Goal: Task Accomplishment & Management: Use online tool/utility

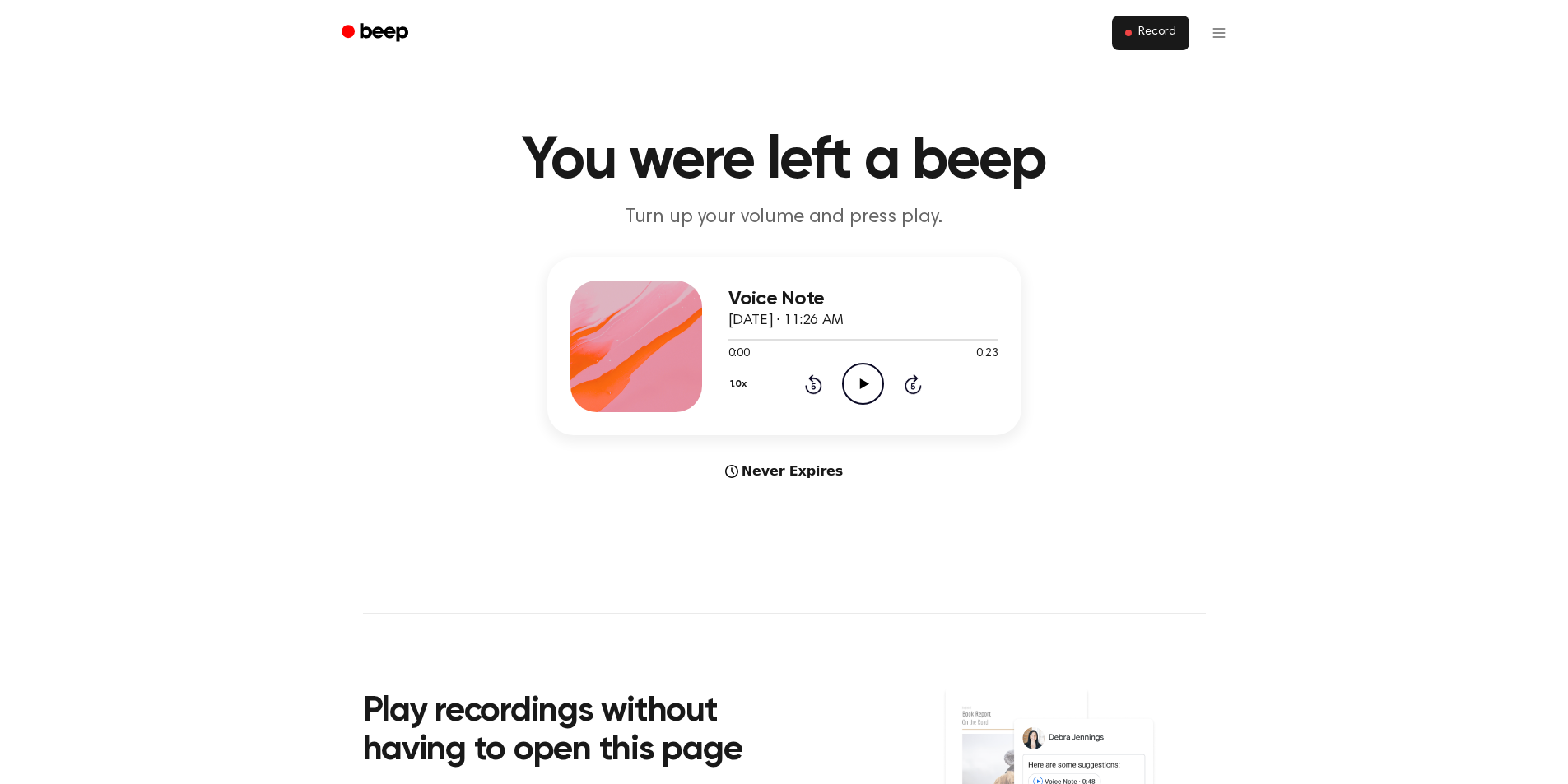
click at [1150, 37] on span "Record" at bounding box center [1157, 32] width 37 height 15
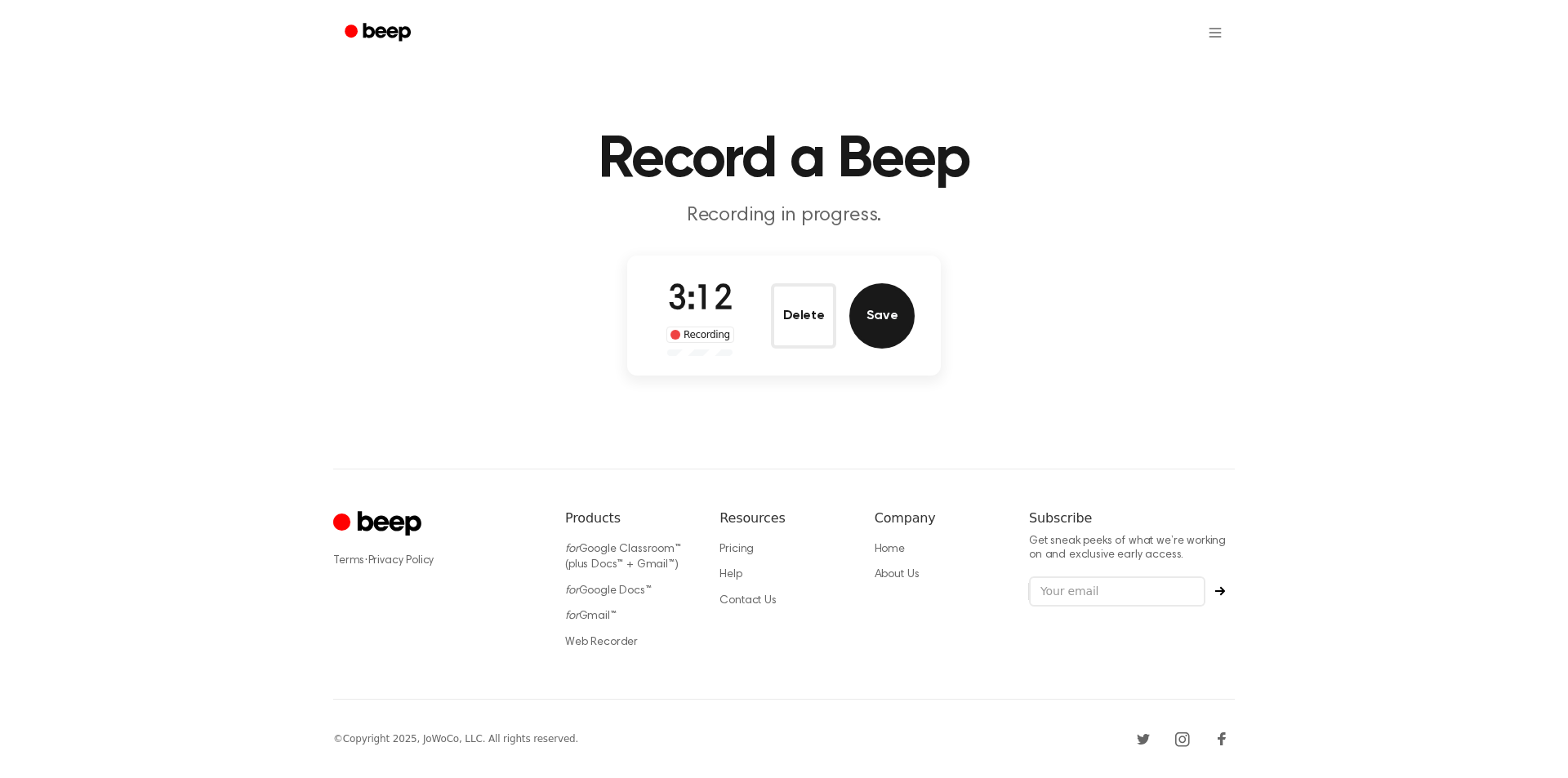
click at [862, 310] on button "Save" at bounding box center [882, 316] width 65 height 65
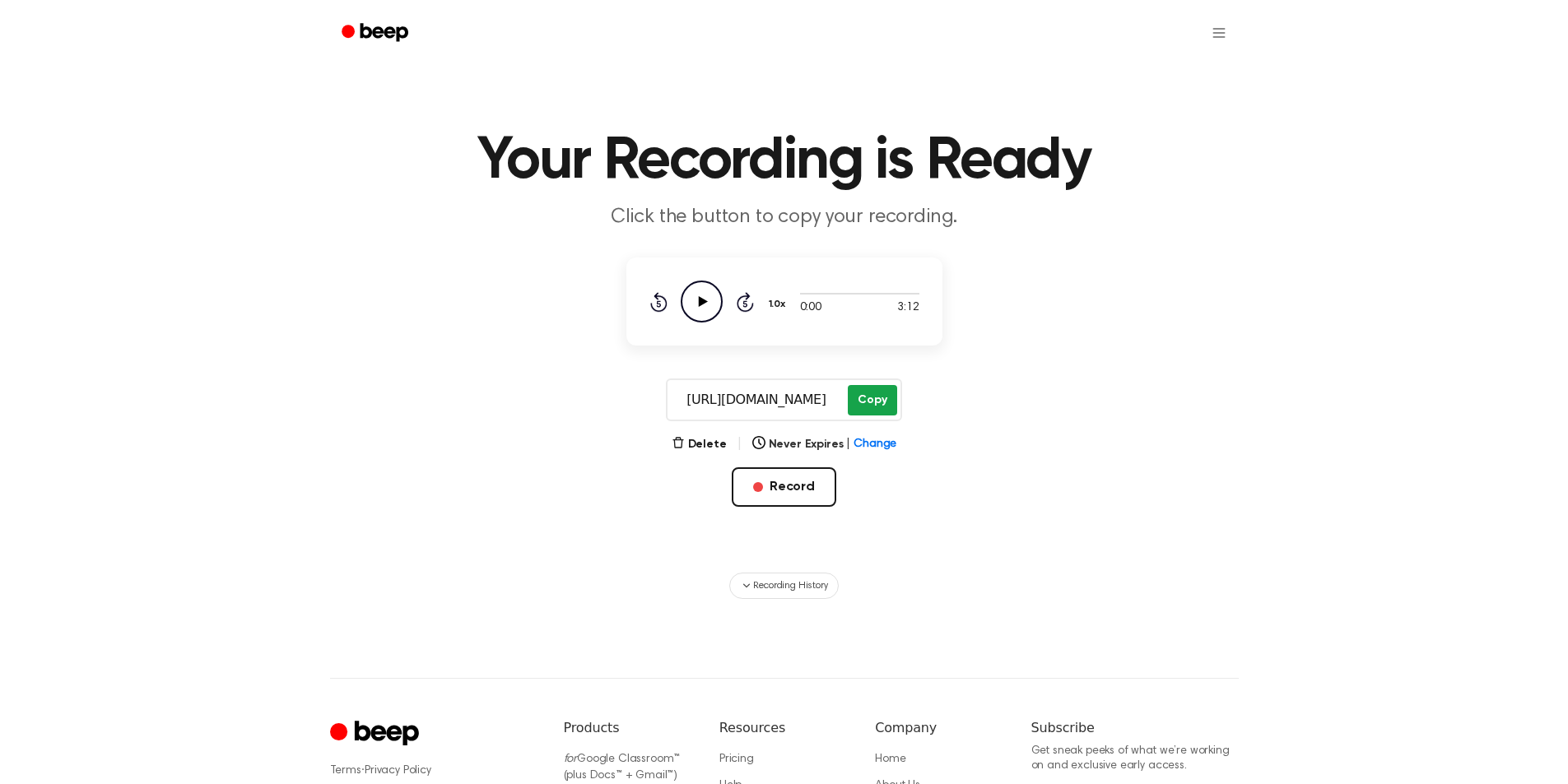
click at [870, 402] on button "Copy" at bounding box center [872, 400] width 49 height 30
click at [796, 475] on button "Record" at bounding box center [784, 486] width 104 height 39
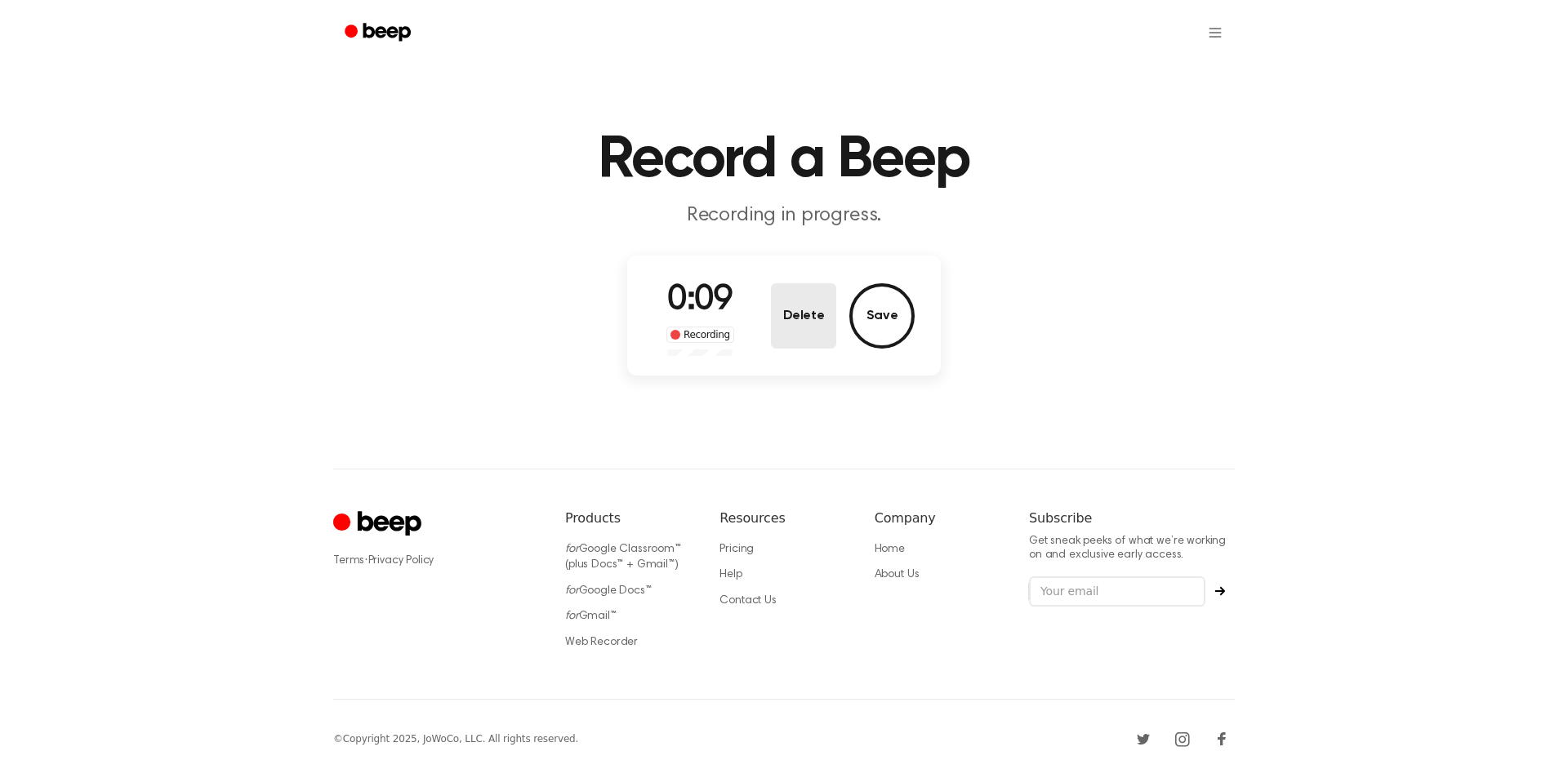
click at [789, 296] on button "Delete" at bounding box center [804, 316] width 65 height 65
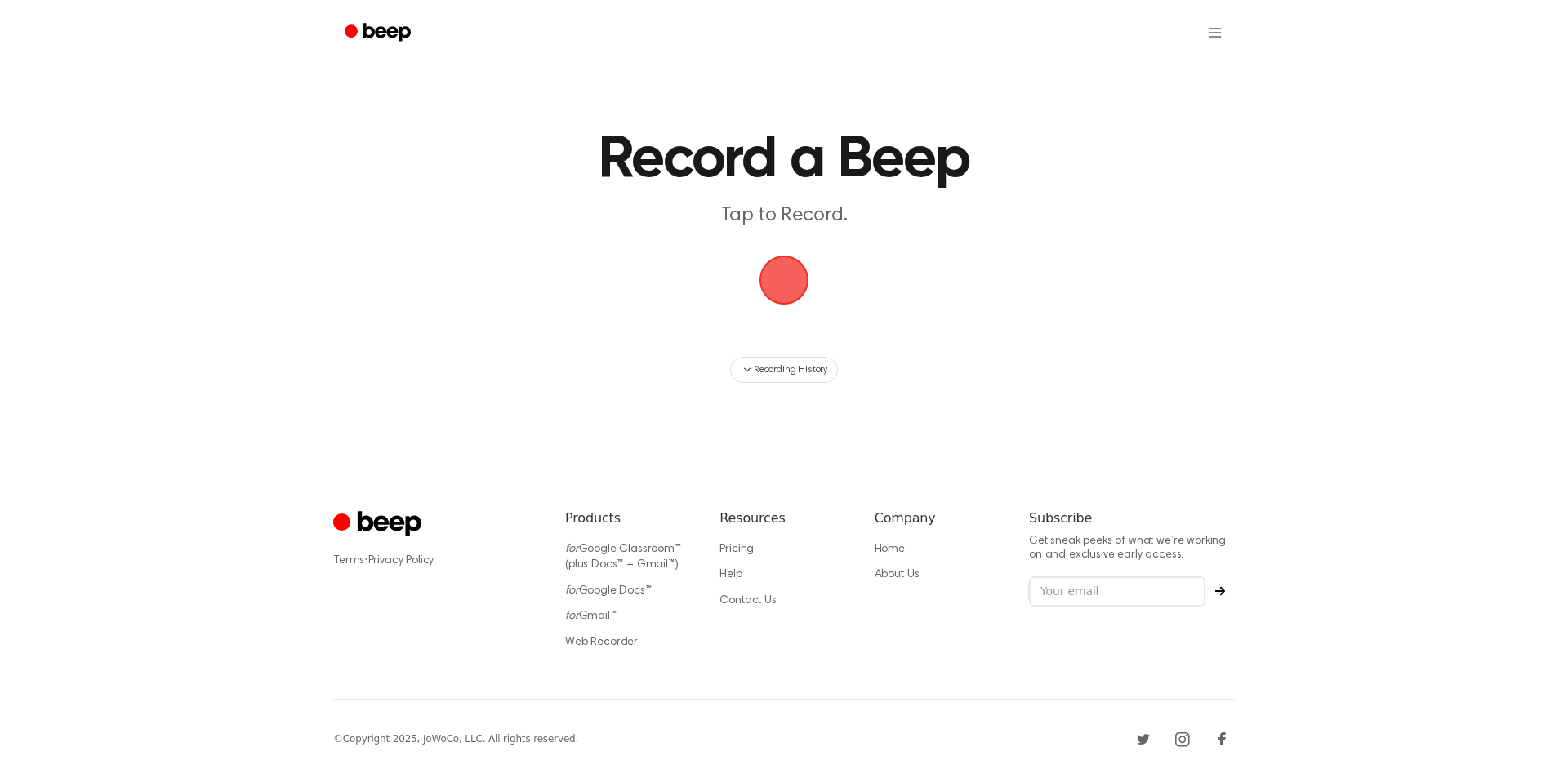
click at [797, 284] on span "button" at bounding box center [783, 280] width 46 height 46
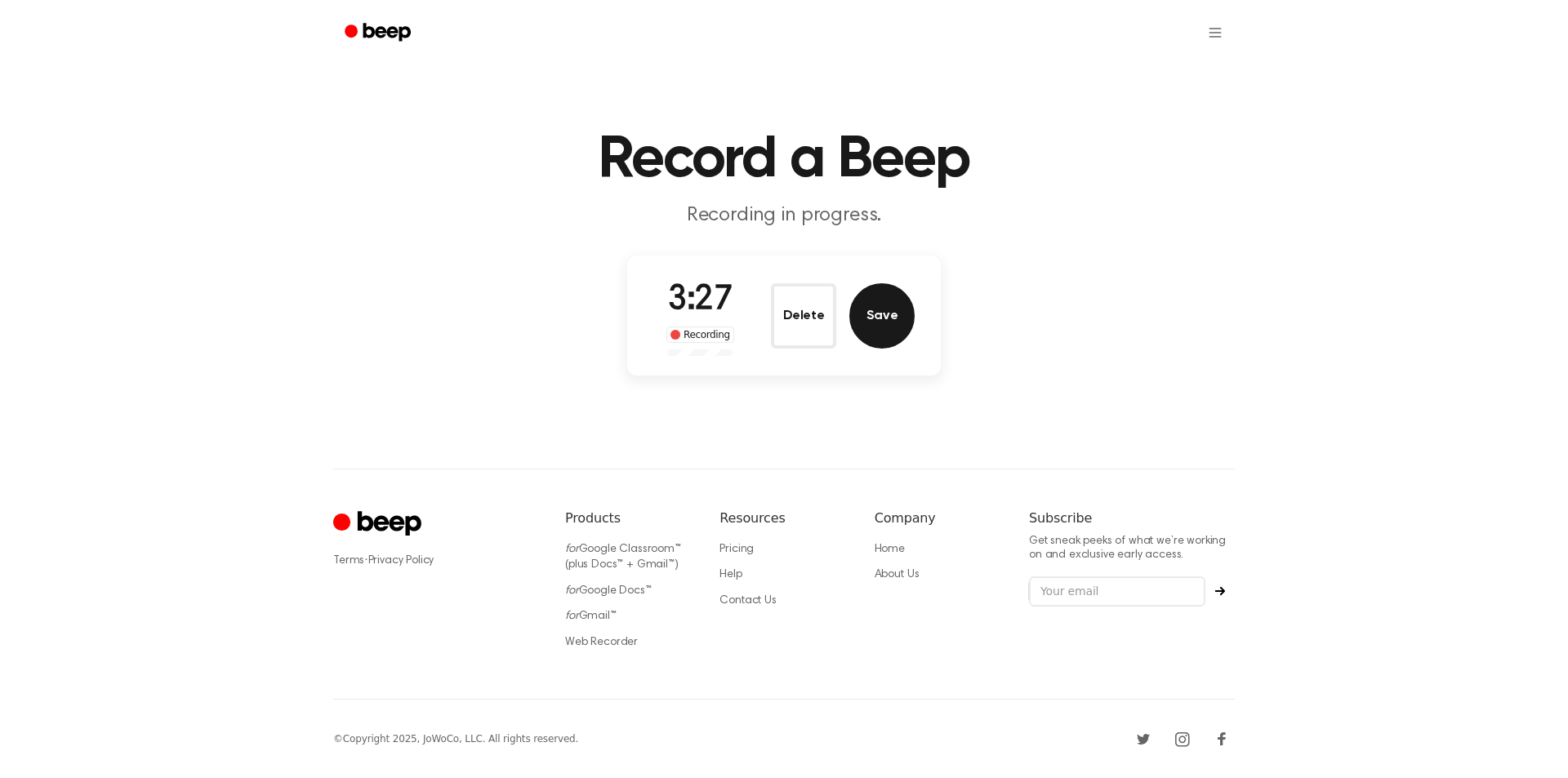
click at [891, 302] on button "Save" at bounding box center [882, 316] width 65 height 65
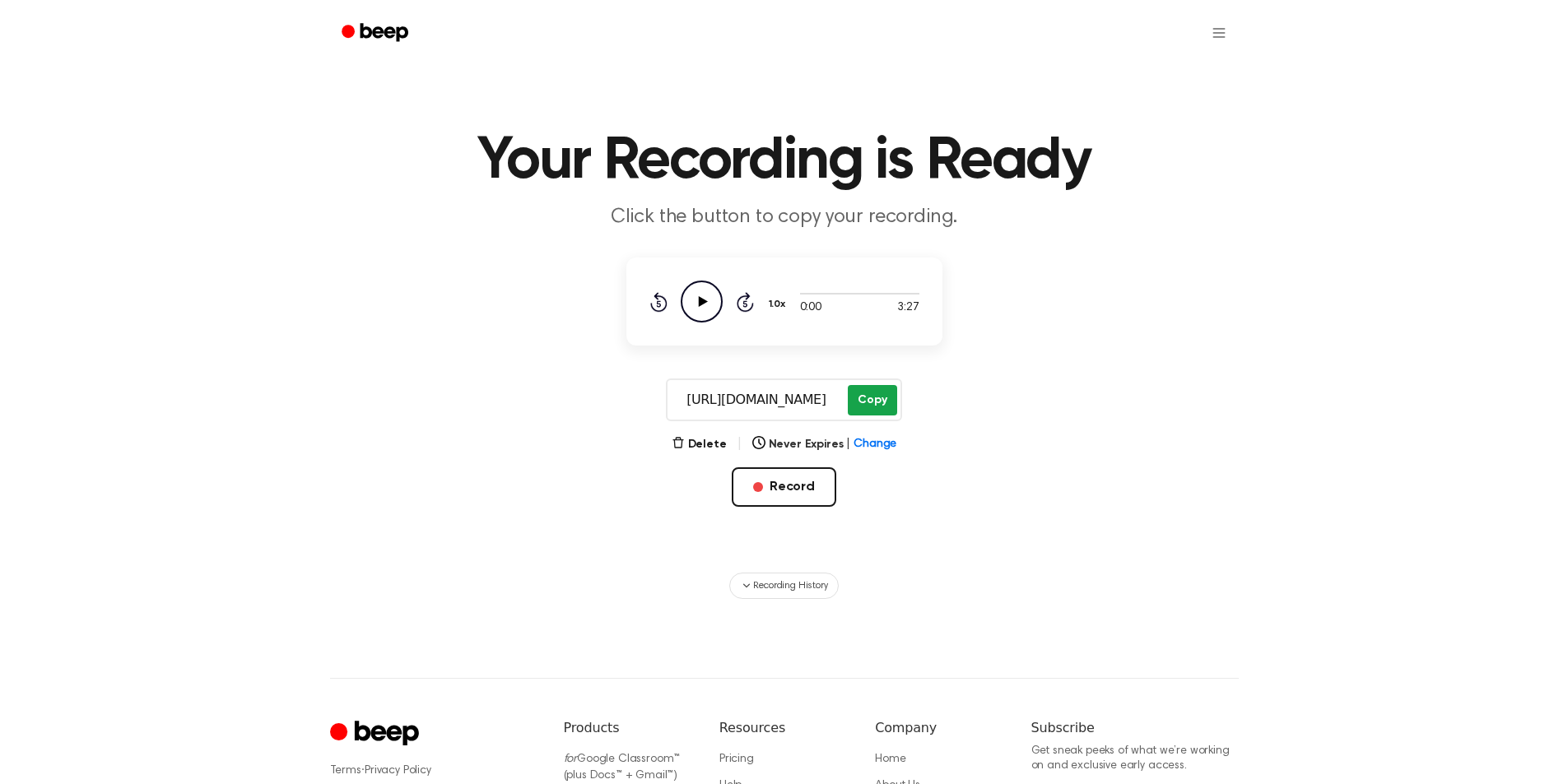
click at [869, 413] on button "Copy" at bounding box center [872, 400] width 49 height 30
click at [796, 492] on button "Record" at bounding box center [784, 486] width 104 height 39
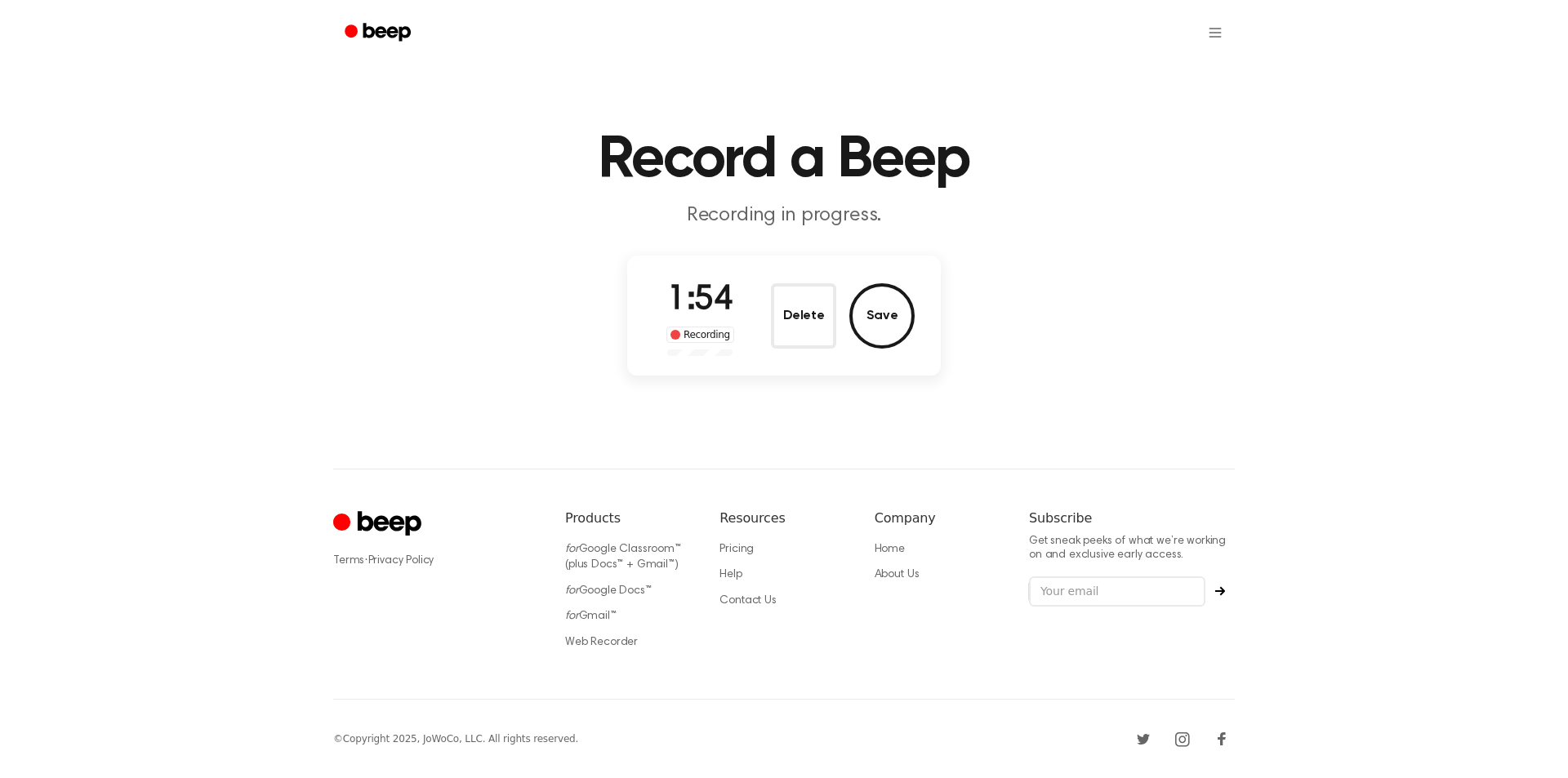
click at [906, 344] on div "Delete Save" at bounding box center [843, 316] width 144 height 65
click at [890, 326] on button "Save" at bounding box center [882, 316] width 65 height 65
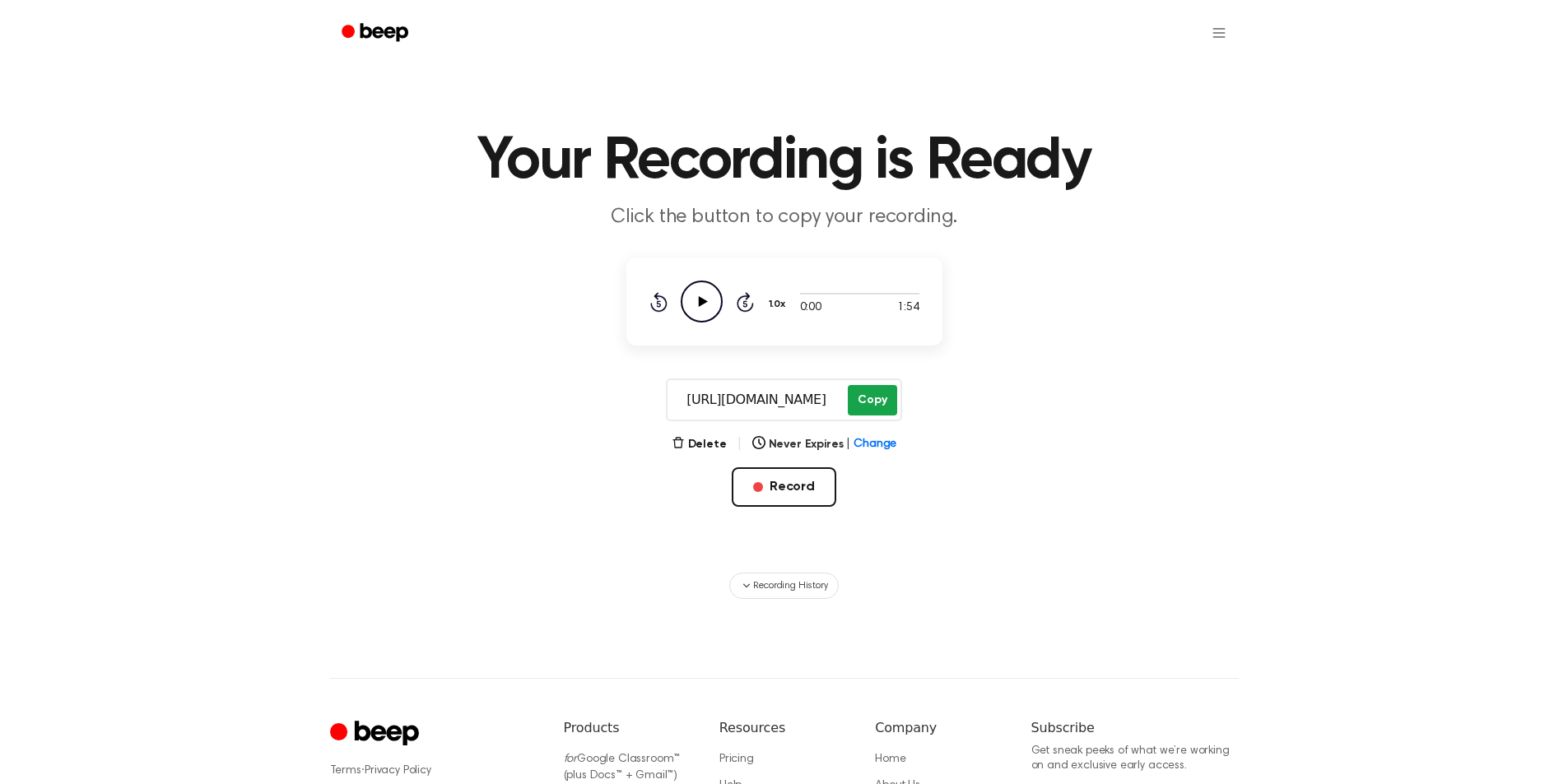
click at [866, 399] on button "Copy" at bounding box center [872, 400] width 49 height 30
click at [769, 505] on button "Record" at bounding box center [784, 486] width 104 height 39
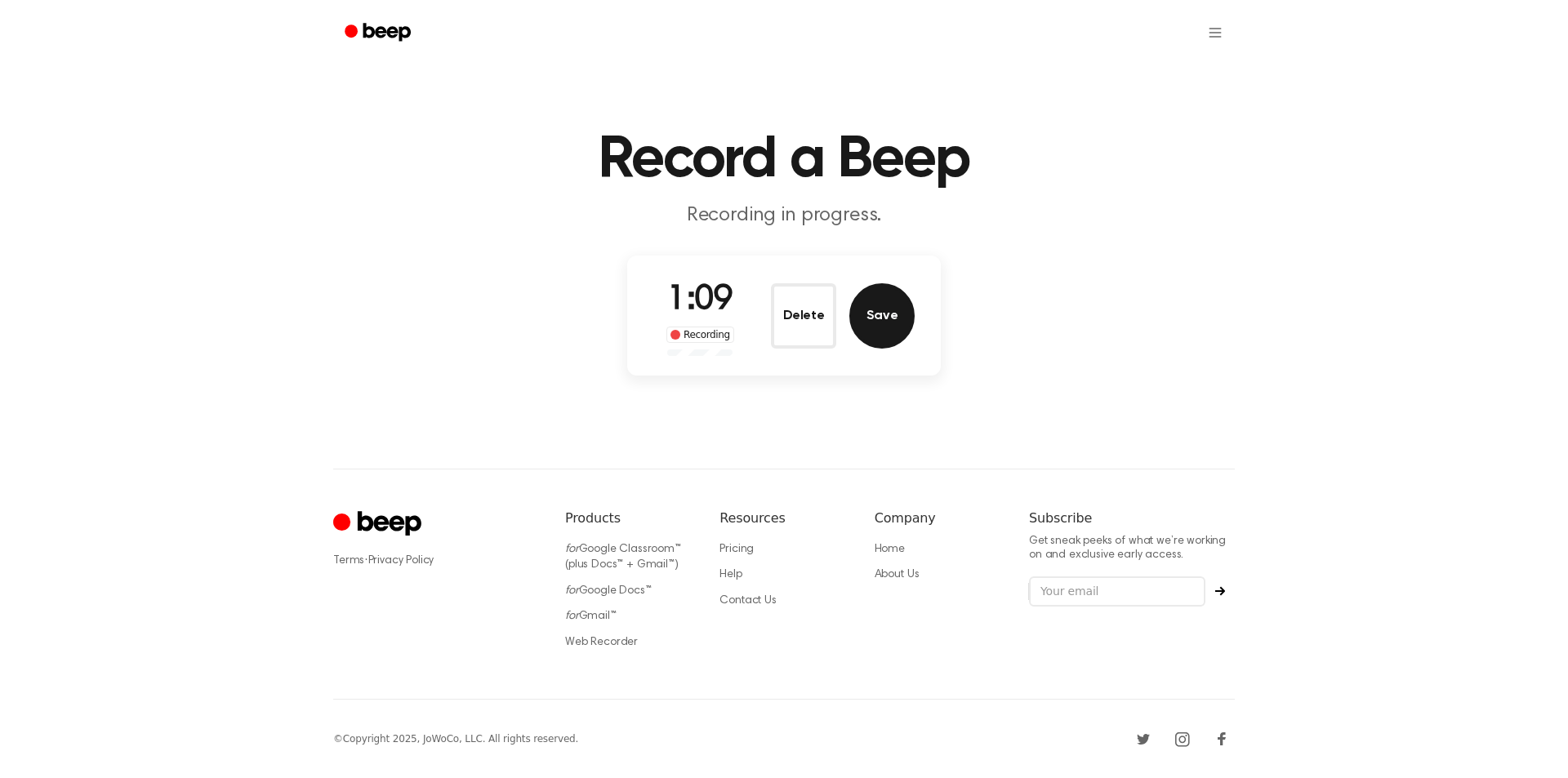
click at [900, 324] on button "Save" at bounding box center [882, 316] width 65 height 65
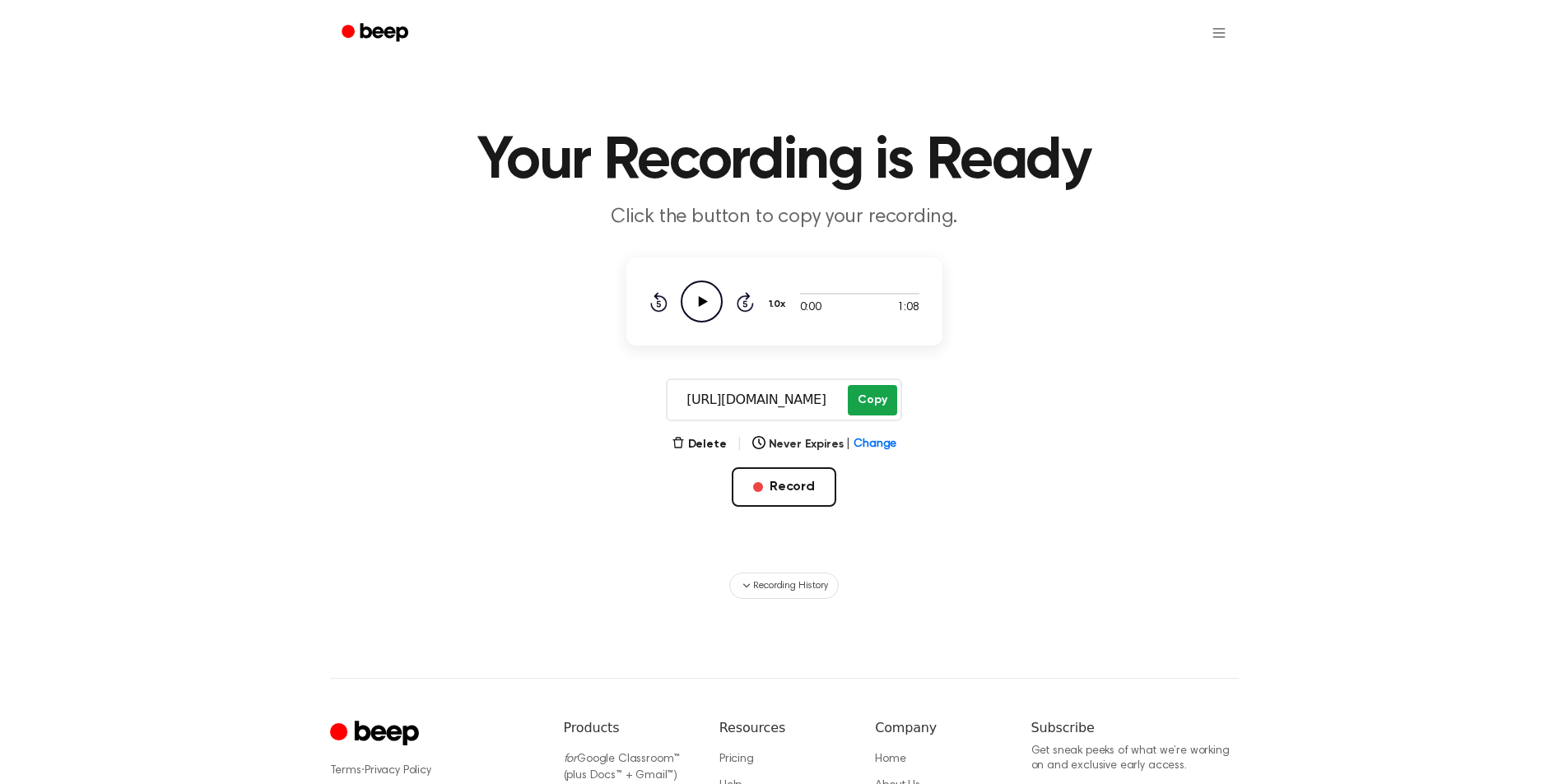
click at [863, 402] on button "Copy" at bounding box center [872, 400] width 49 height 30
click at [777, 482] on button "Record" at bounding box center [784, 486] width 104 height 39
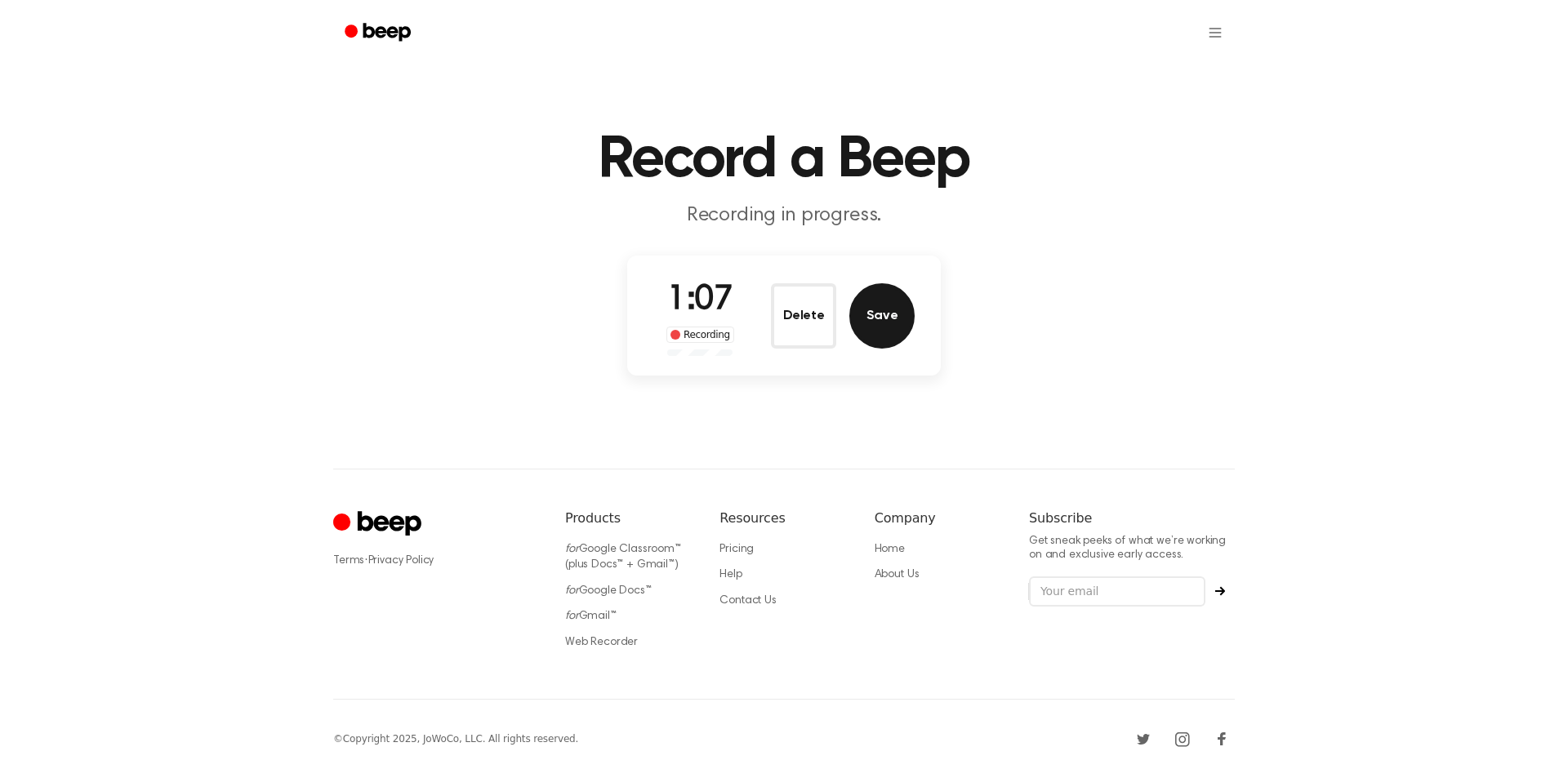
click at [888, 314] on button "Save" at bounding box center [882, 316] width 65 height 65
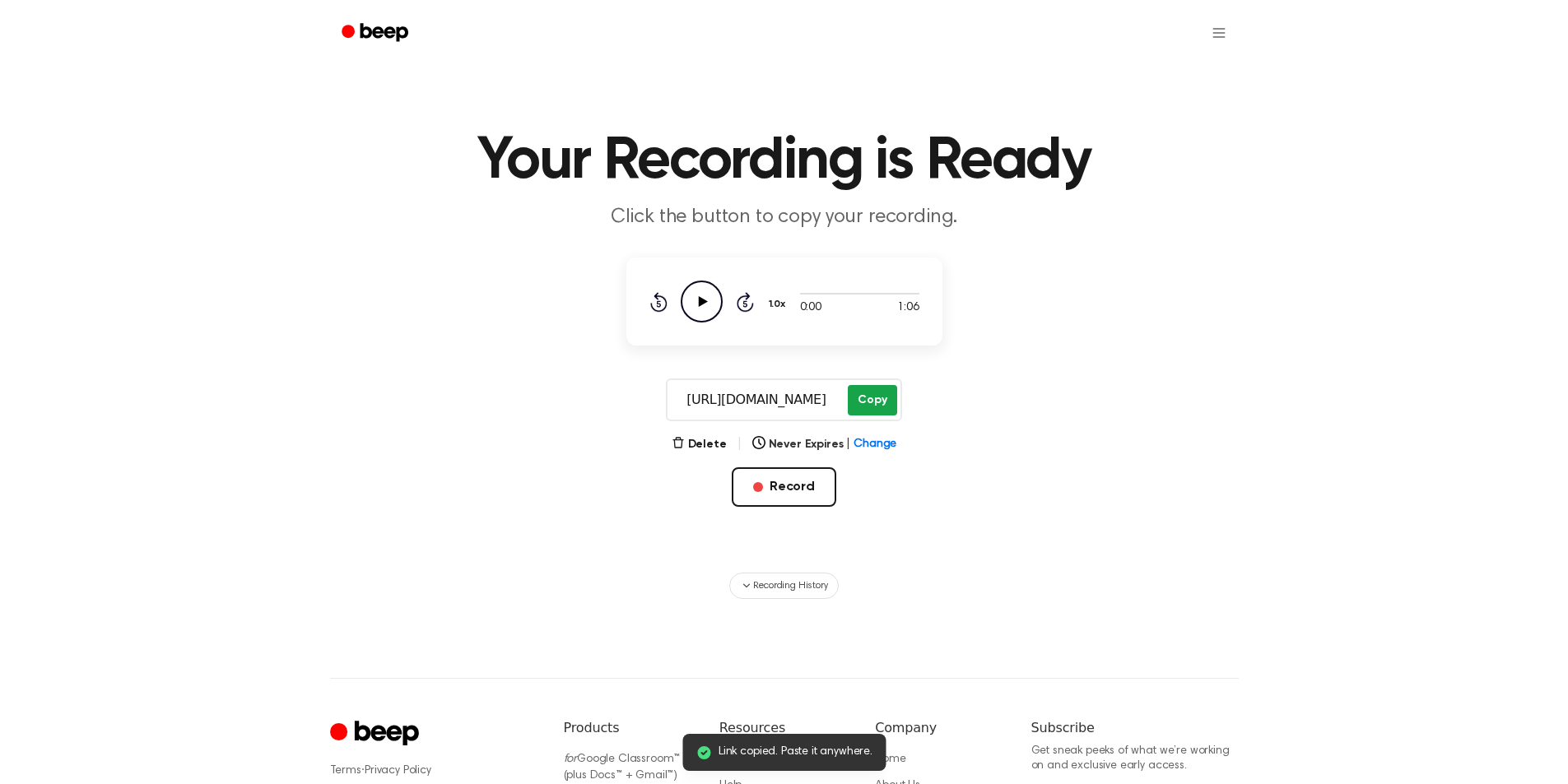
click at [868, 410] on button "Copy" at bounding box center [872, 400] width 49 height 30
drag, startPoint x: 817, startPoint y: 484, endPoint x: 546, endPoint y: 128, distance: 447.4
click at [816, 486] on button "Record" at bounding box center [784, 486] width 104 height 39
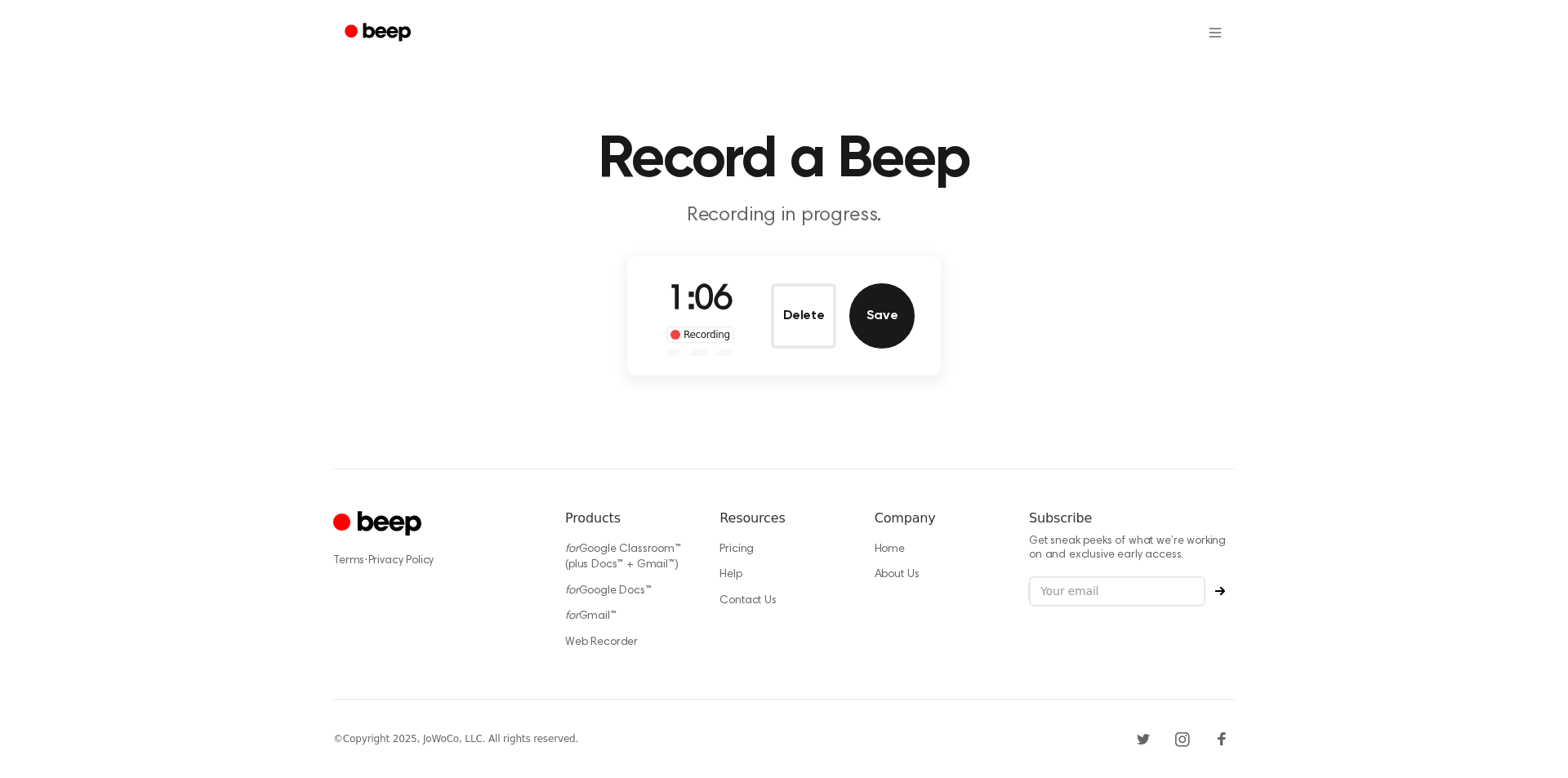
click at [882, 327] on button "Save" at bounding box center [882, 316] width 65 height 65
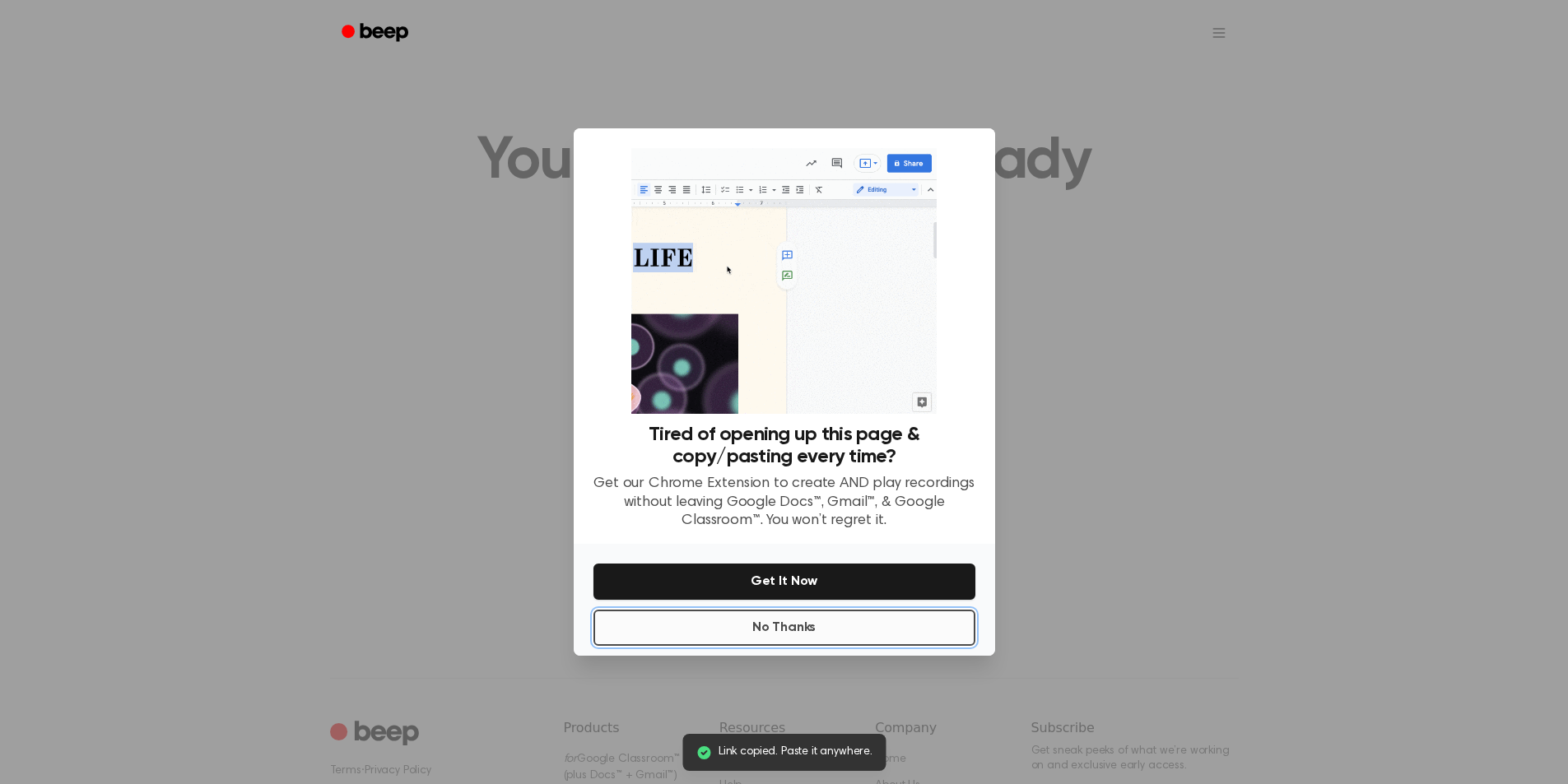
click at [745, 619] on button "No Thanks" at bounding box center [784, 628] width 382 height 36
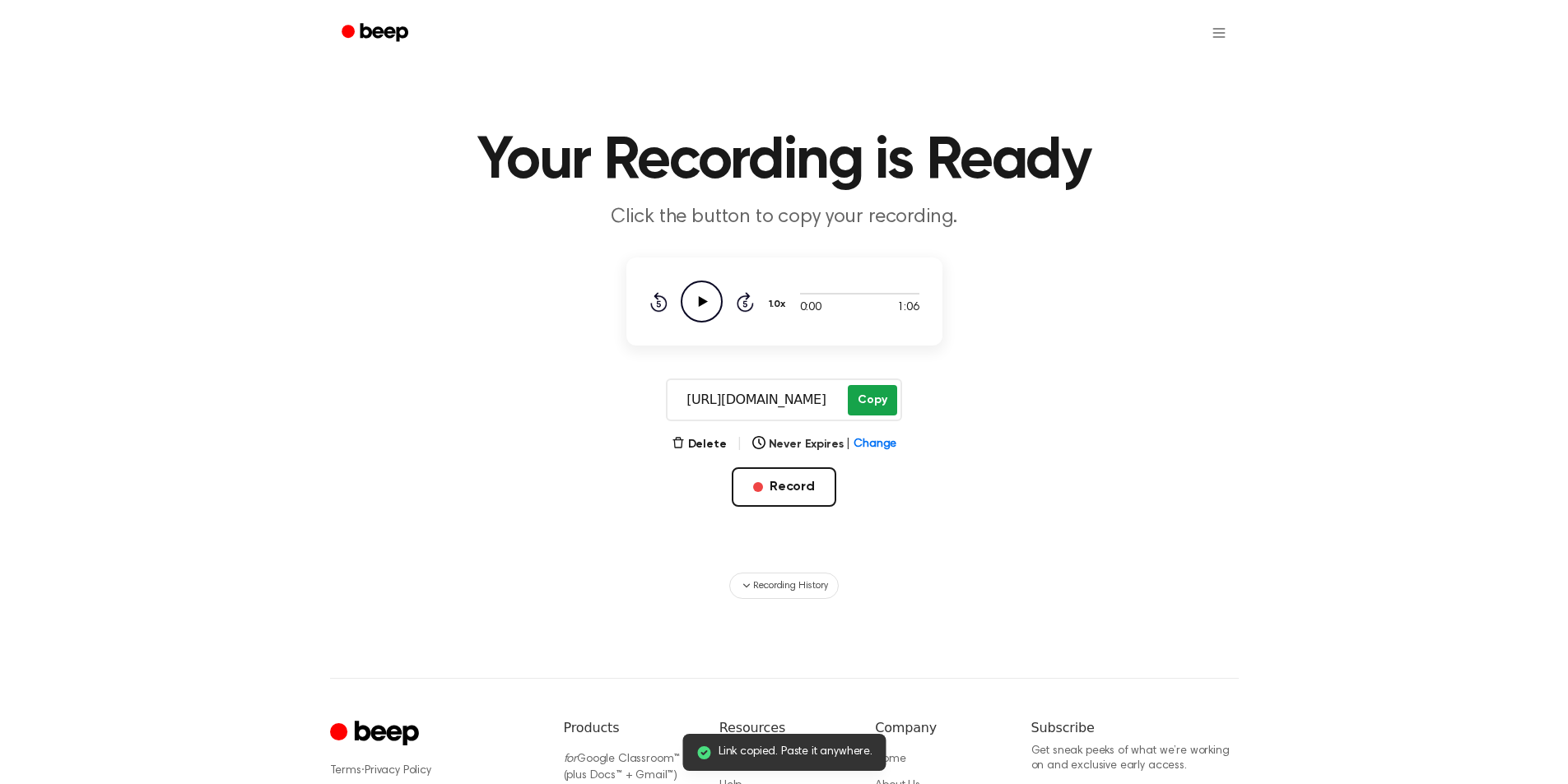
click at [880, 402] on button "Copy" at bounding box center [872, 400] width 49 height 30
click at [871, 412] on button "Copy" at bounding box center [872, 400] width 49 height 30
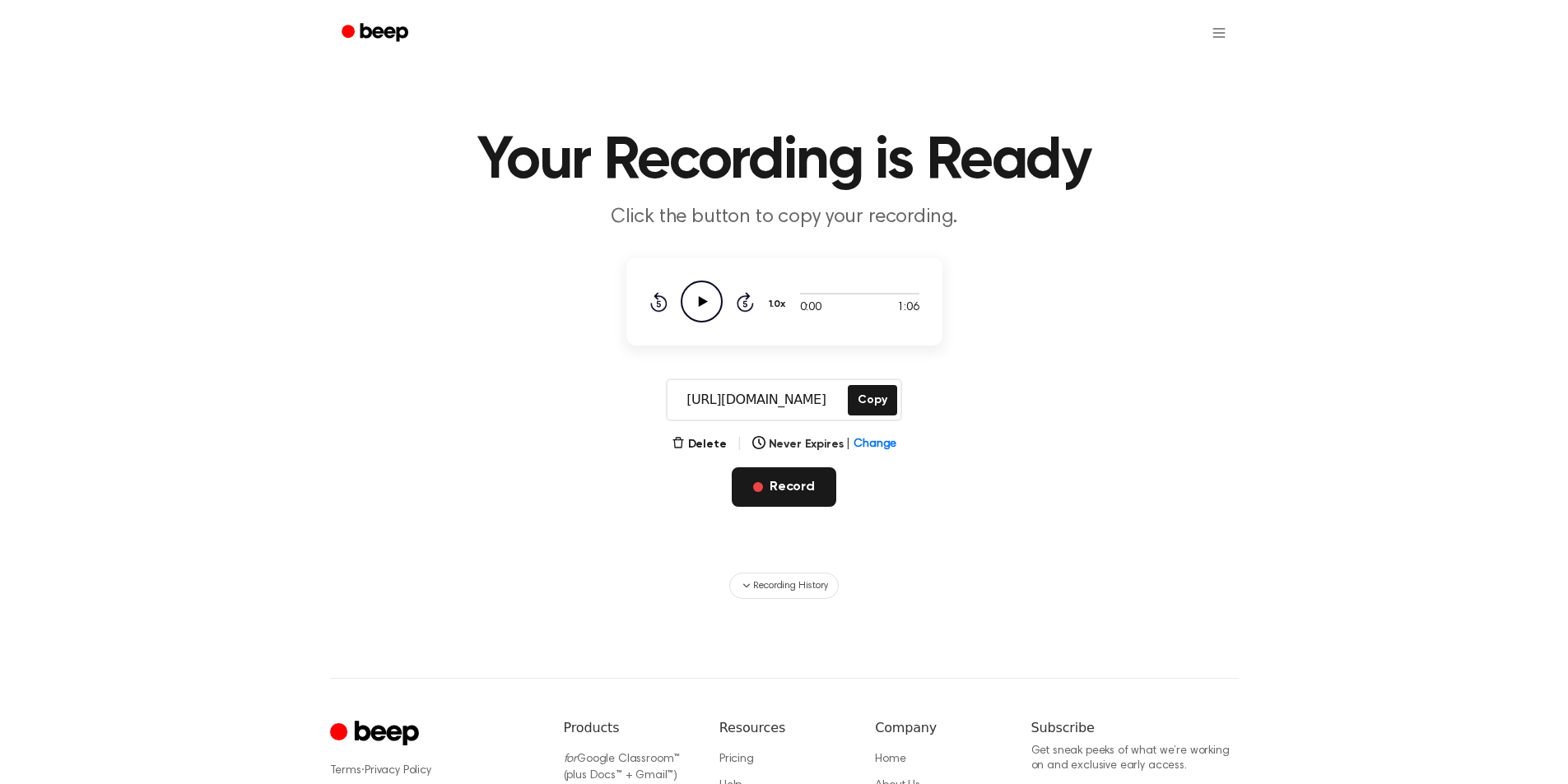
click at [772, 490] on button "Record" at bounding box center [784, 486] width 104 height 39
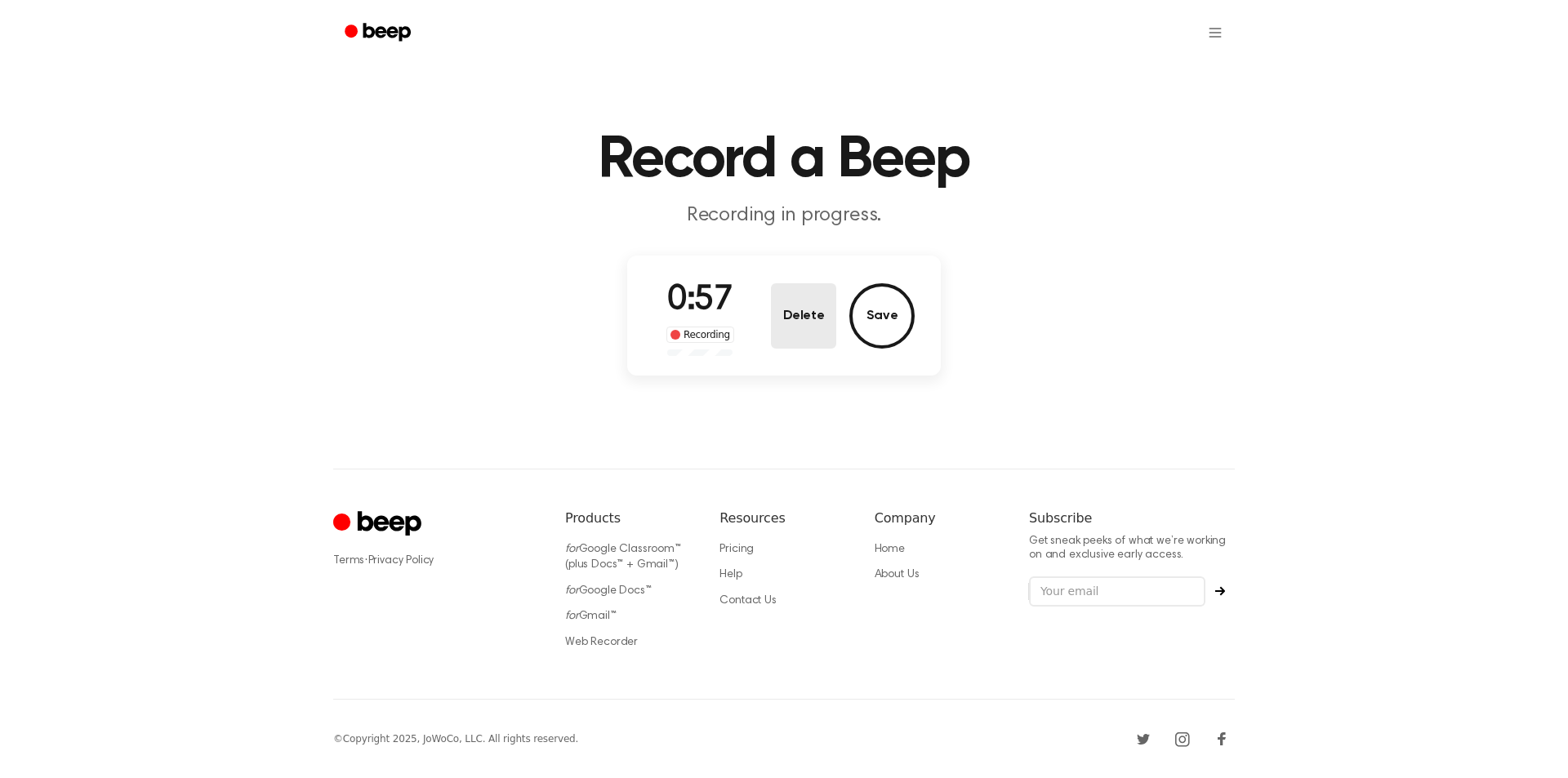
click at [811, 331] on button "Delete" at bounding box center [804, 316] width 65 height 65
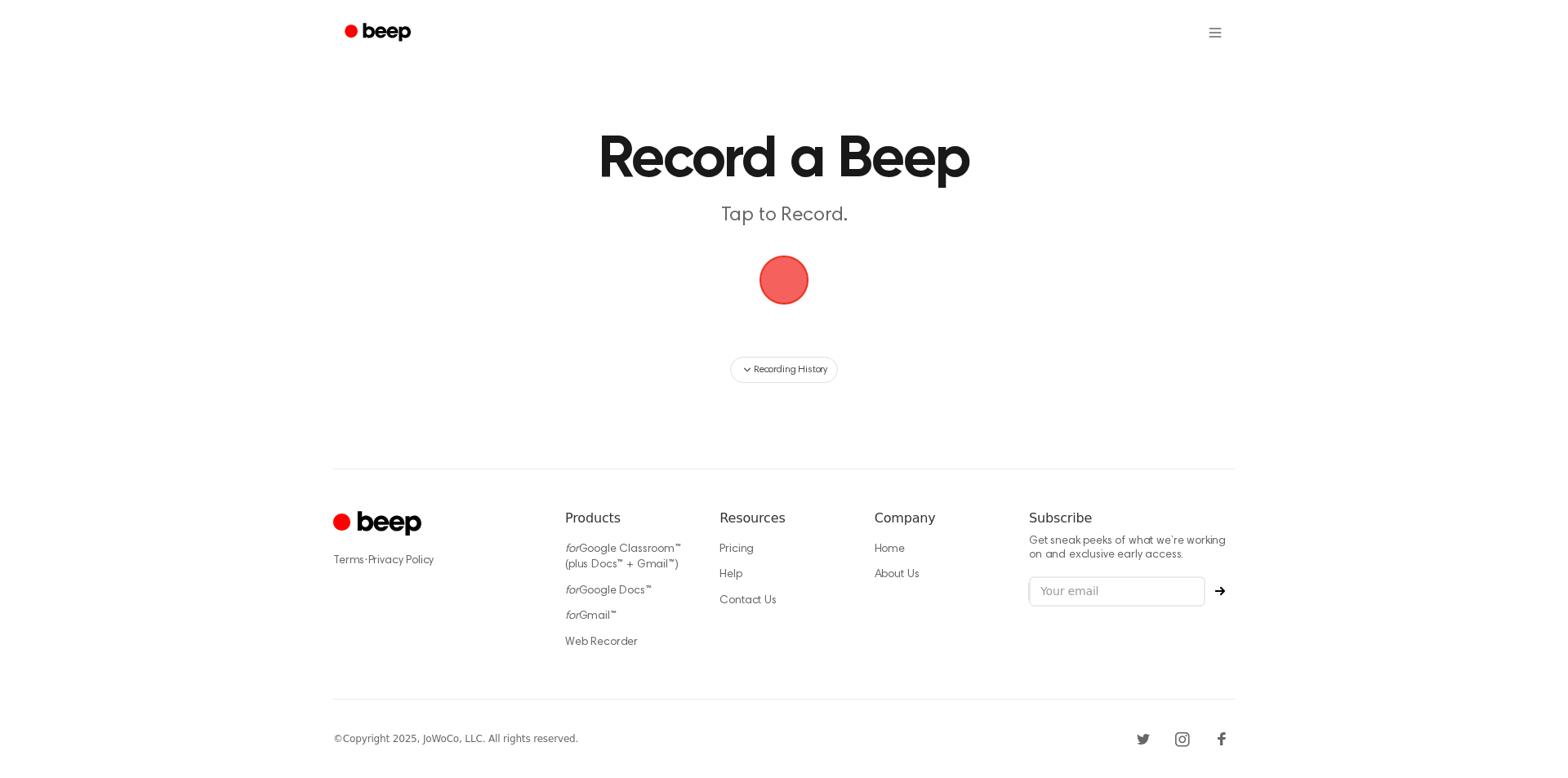
click at [777, 303] on span "button" at bounding box center [783, 280] width 46 height 46
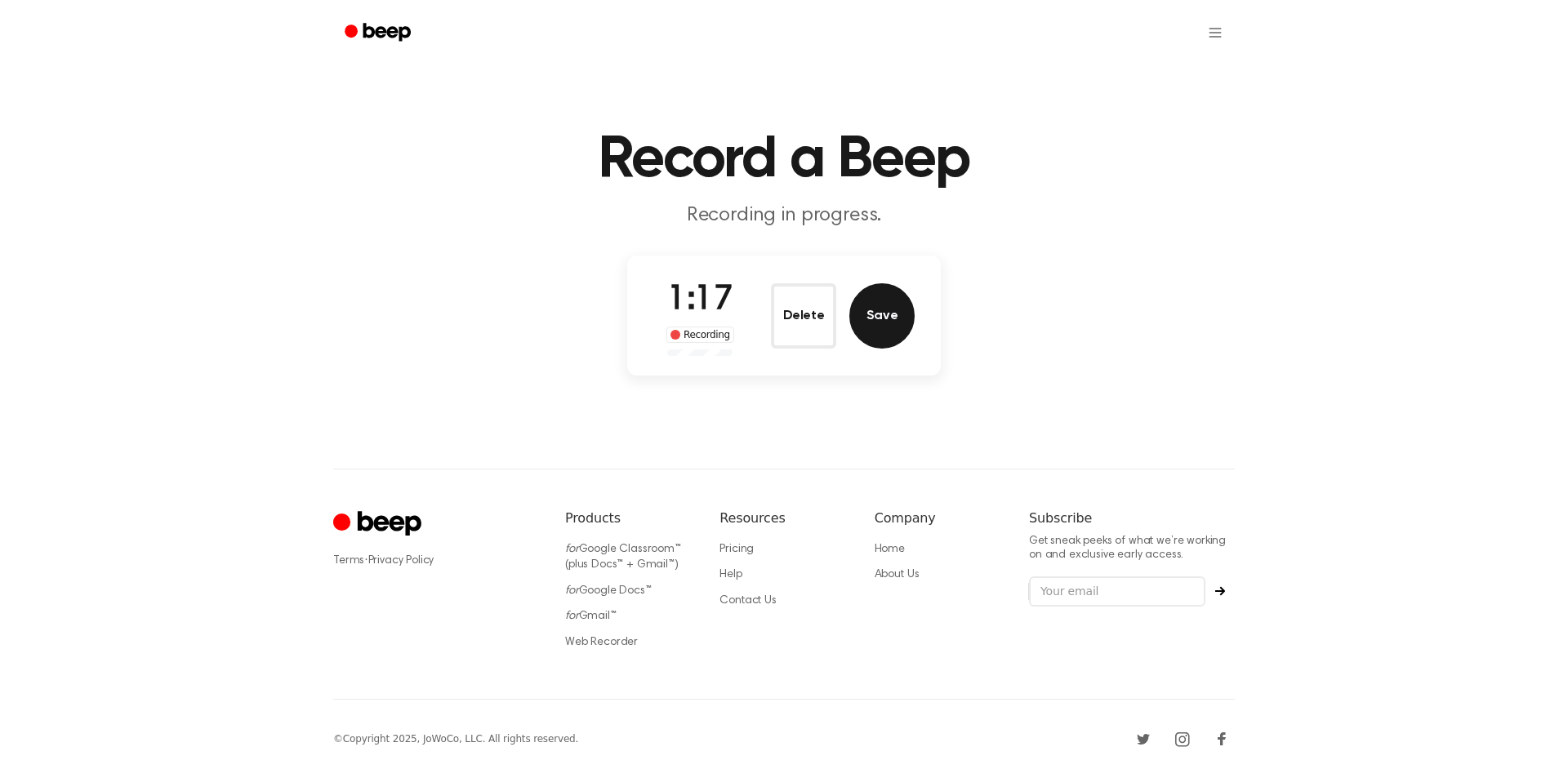
click at [881, 321] on button "Save" at bounding box center [882, 316] width 65 height 65
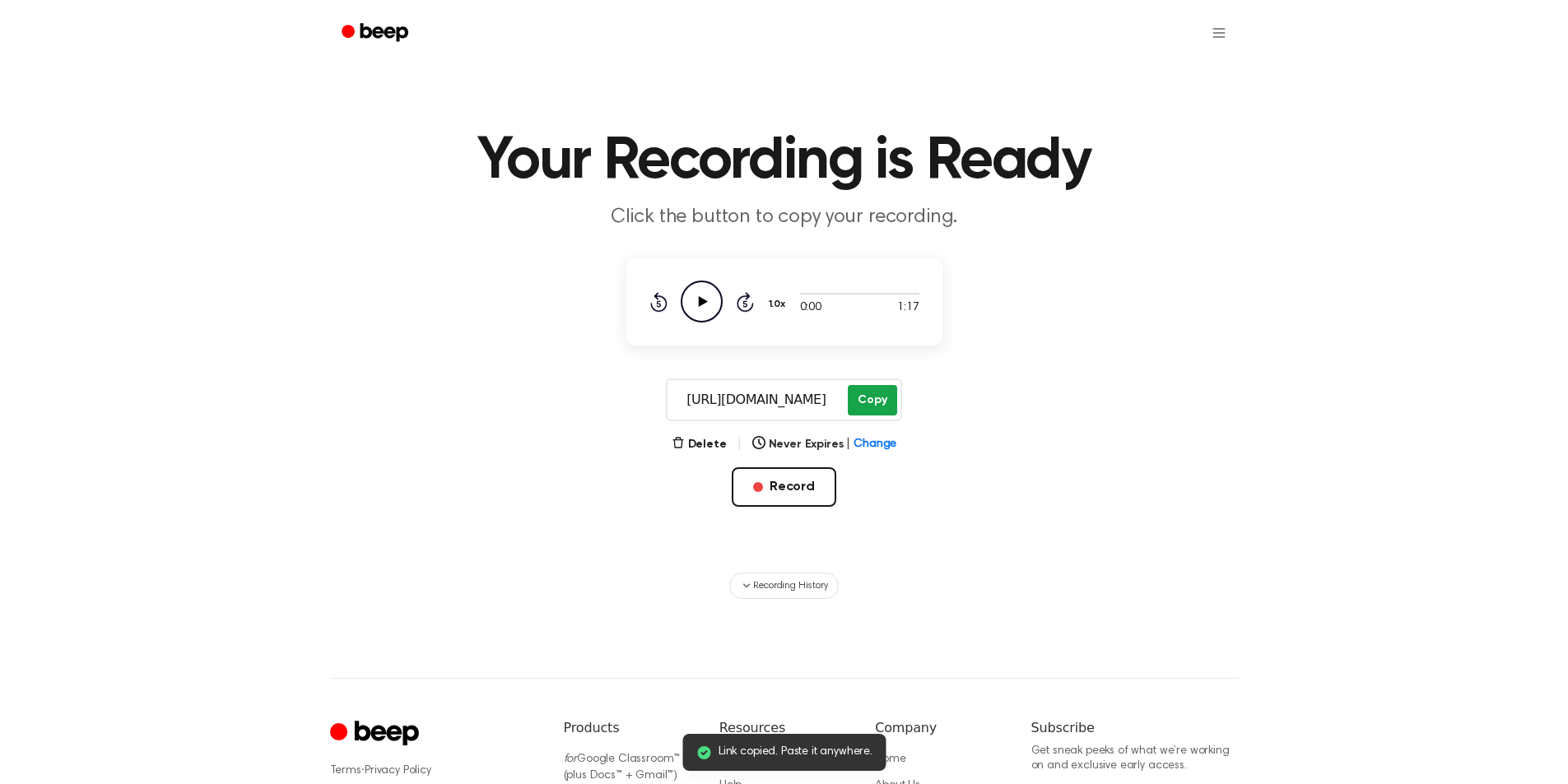
click at [871, 405] on button "Copy" at bounding box center [872, 400] width 49 height 30
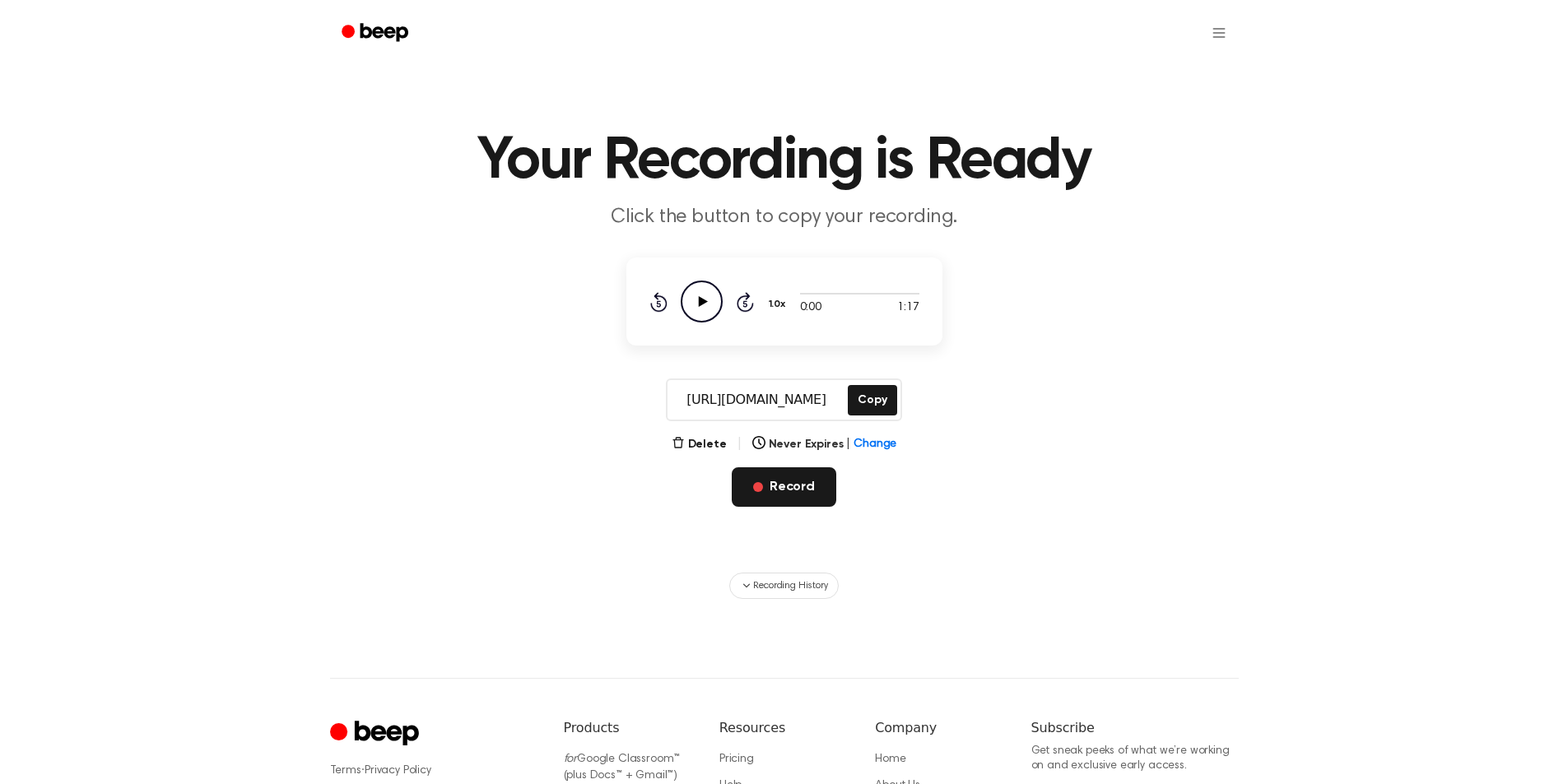
click at [768, 479] on button "Record" at bounding box center [784, 486] width 104 height 39
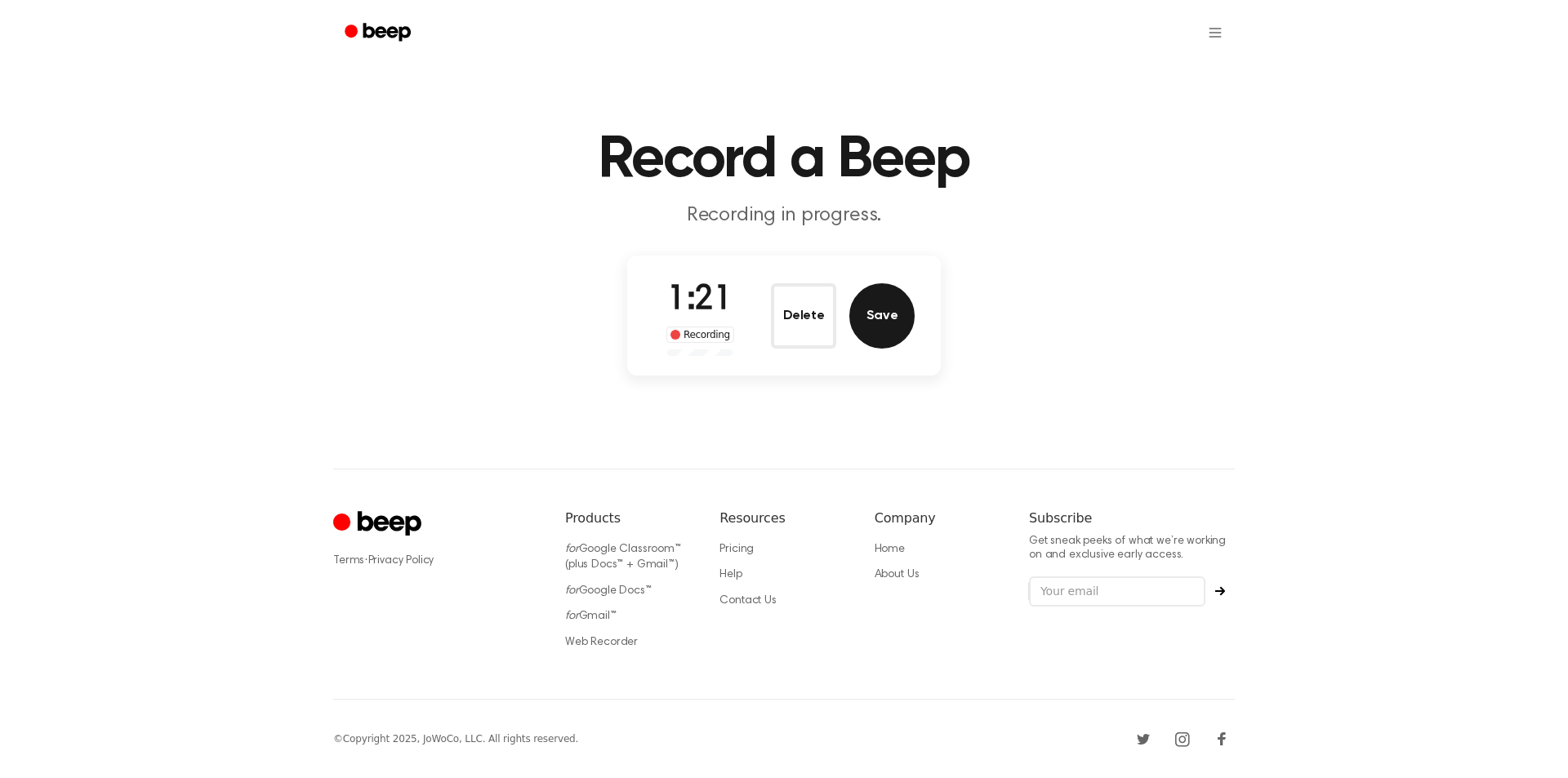
click at [875, 328] on button "Save" at bounding box center [882, 316] width 65 height 65
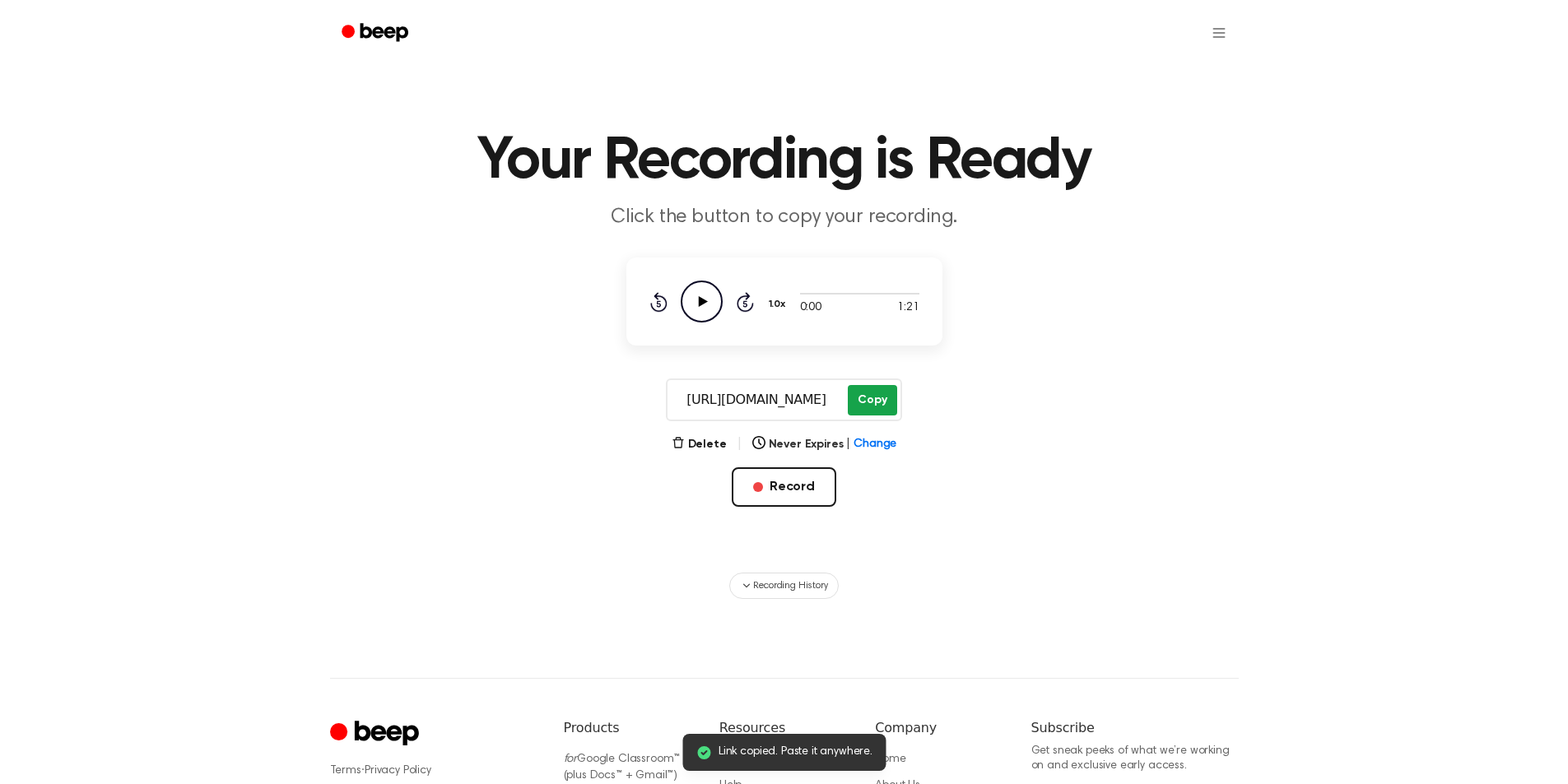
click at [867, 403] on button "Copy" at bounding box center [872, 400] width 49 height 30
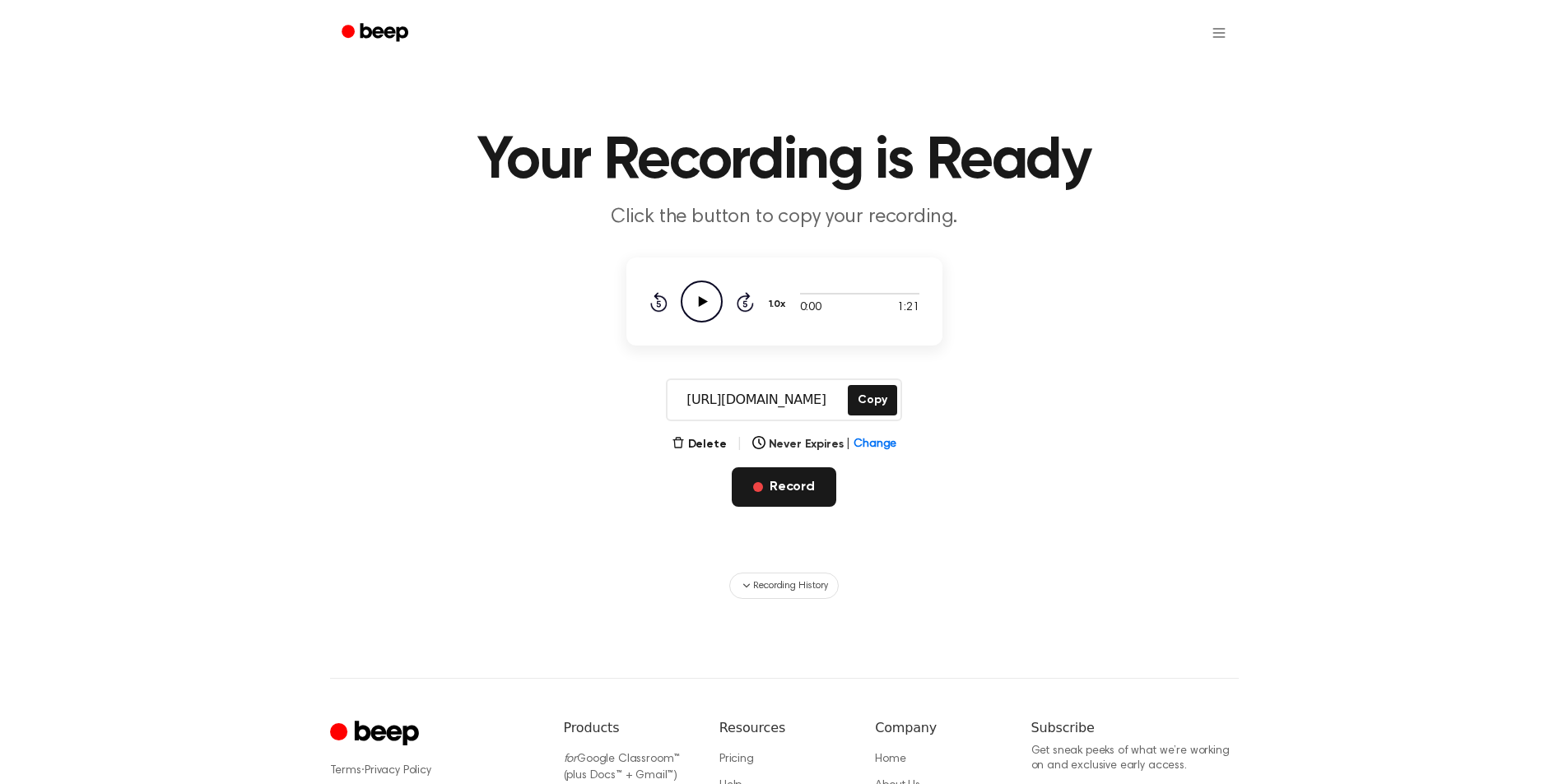
click at [775, 484] on button "Record" at bounding box center [784, 486] width 104 height 39
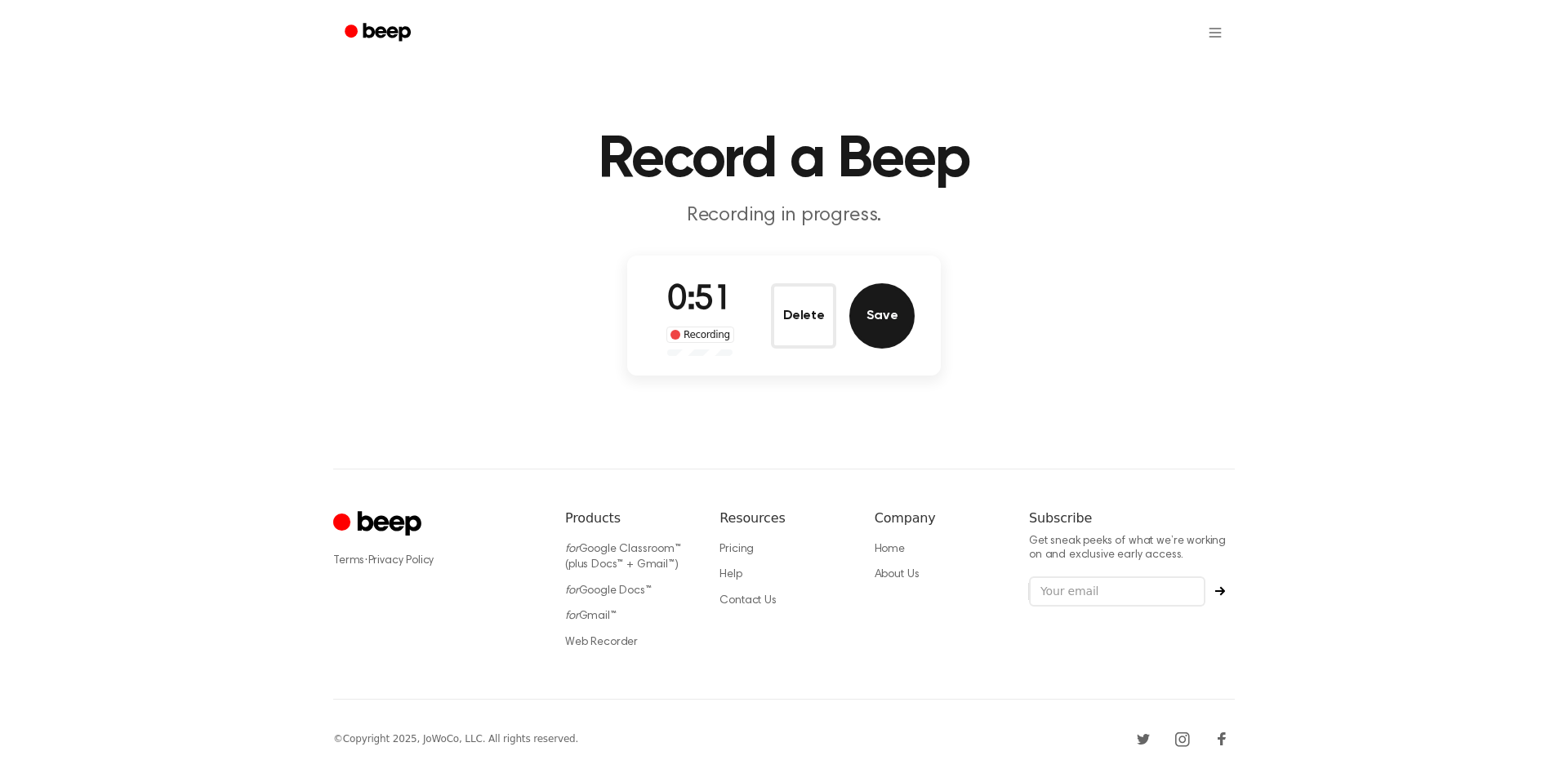
click at [872, 304] on button "Save" at bounding box center [882, 316] width 65 height 65
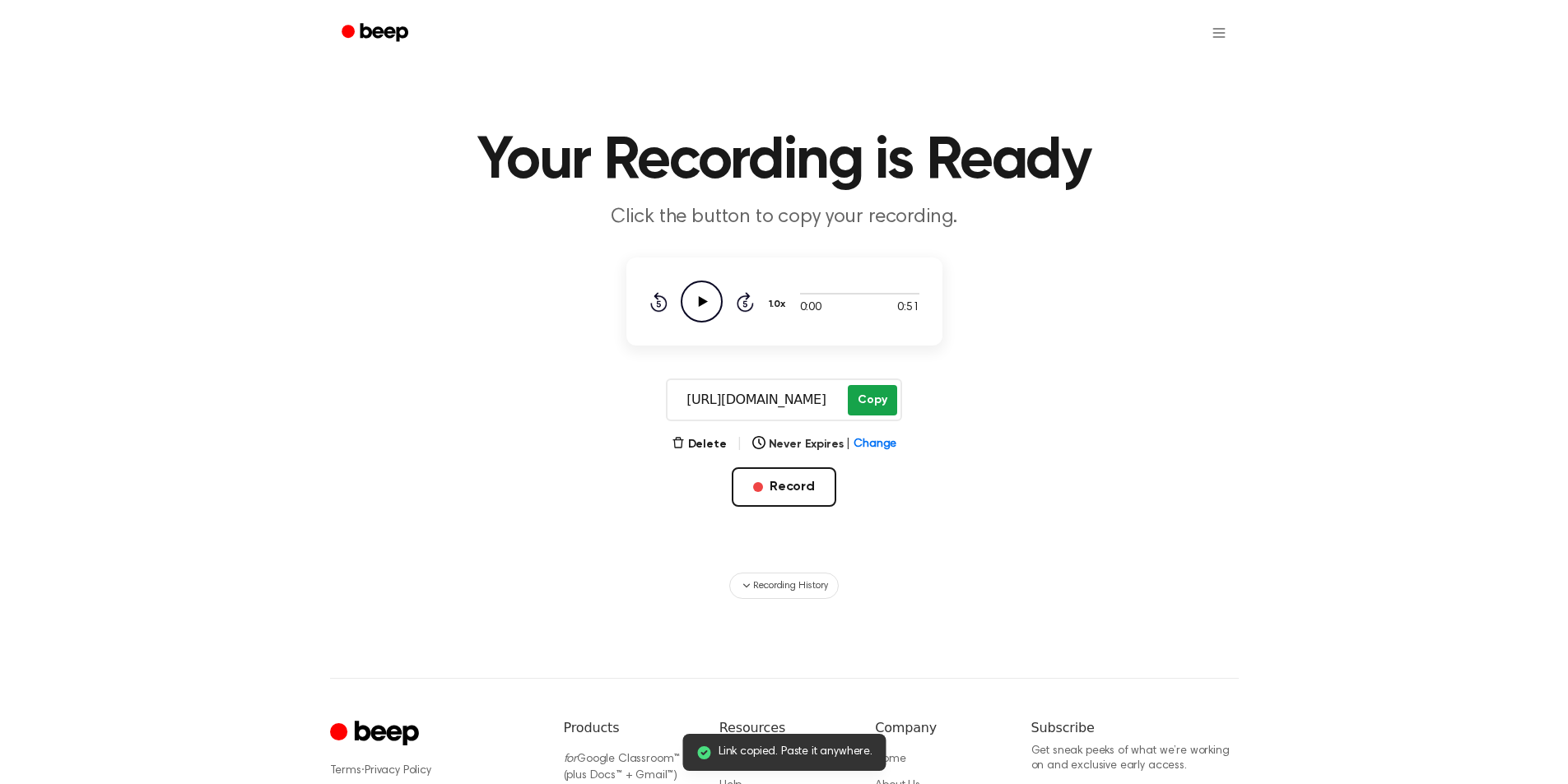
click at [865, 404] on button "Copy" at bounding box center [872, 400] width 49 height 30
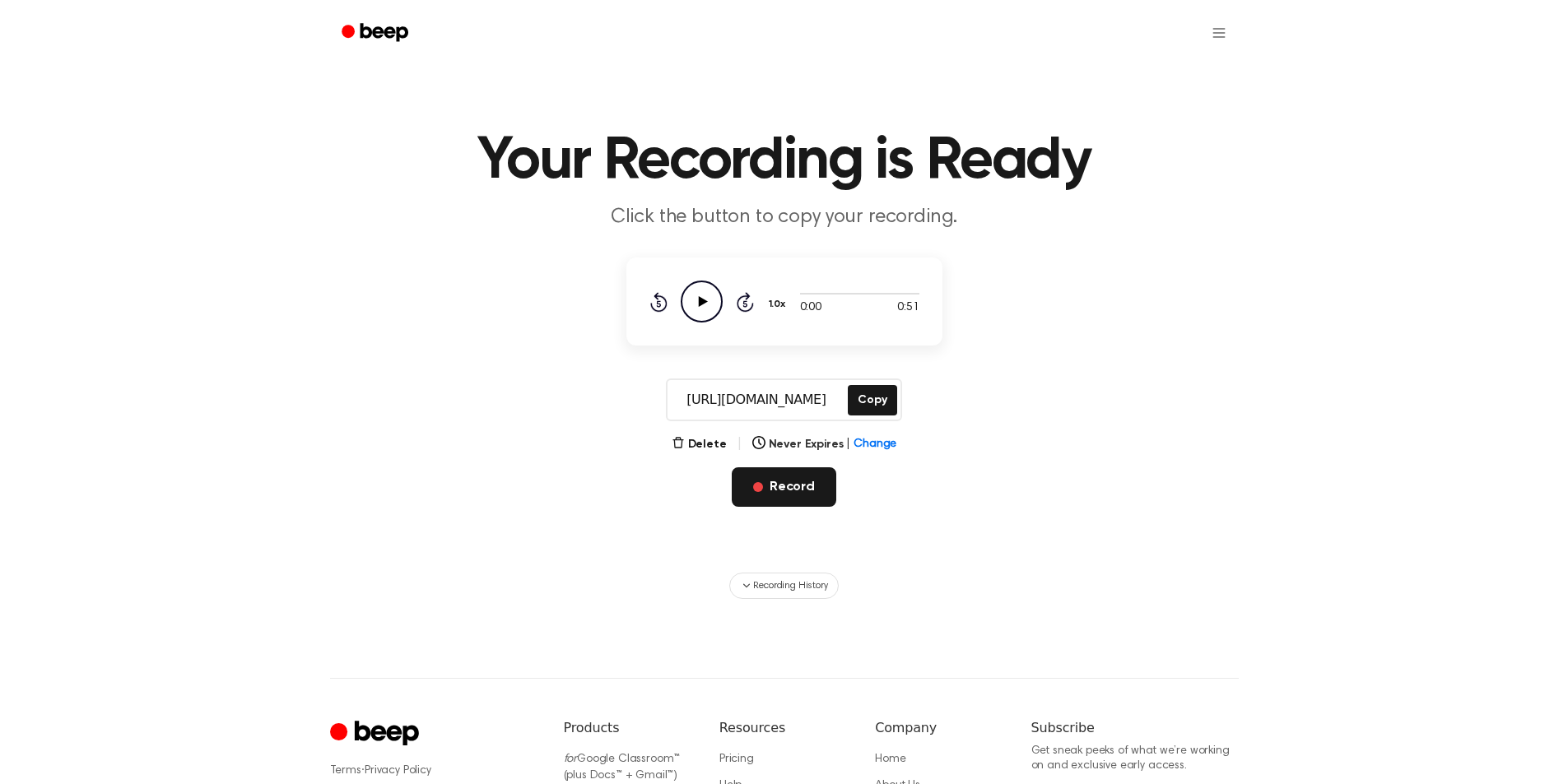
click at [780, 484] on button "Record" at bounding box center [784, 486] width 104 height 39
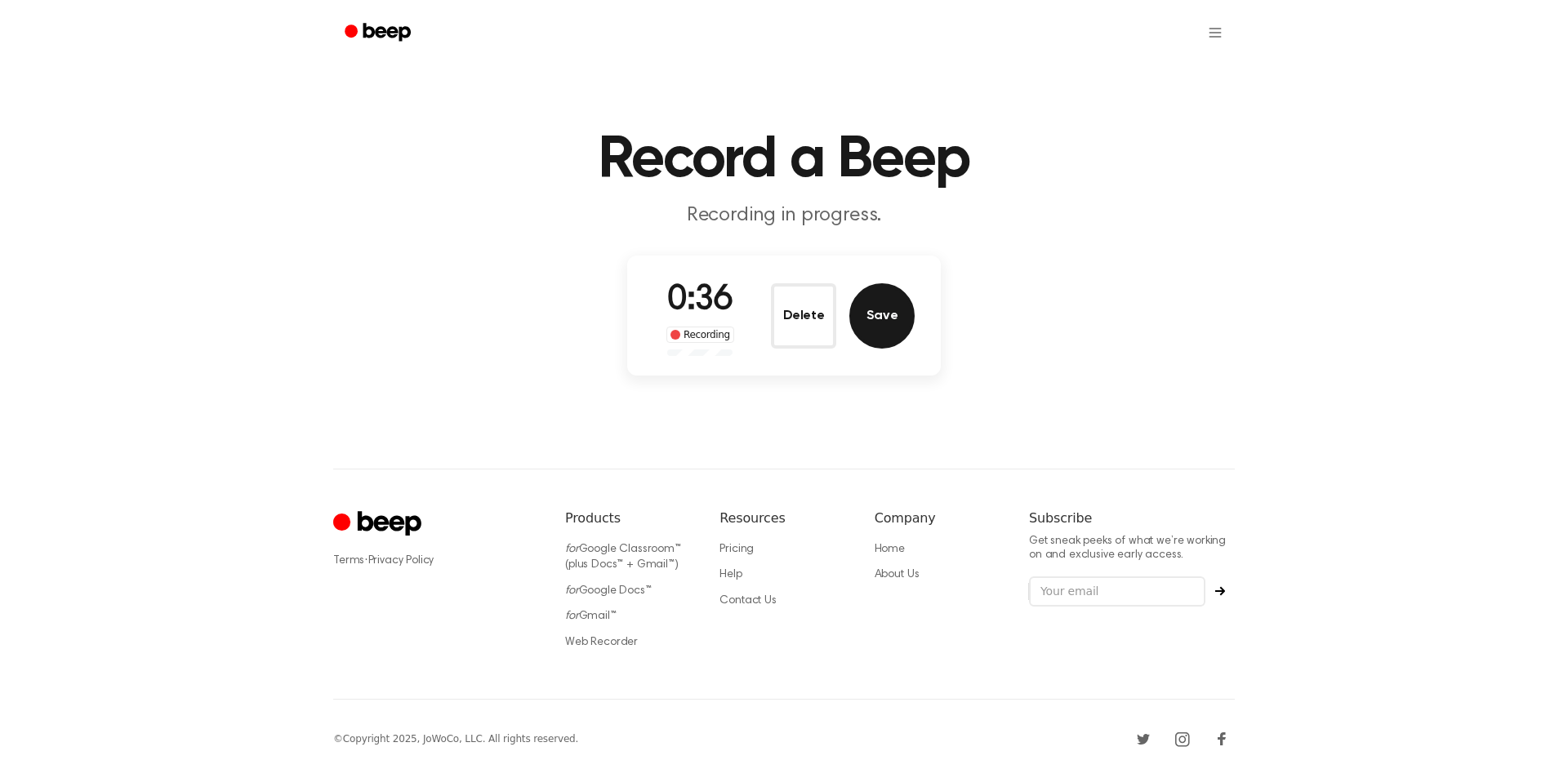
click at [888, 293] on button "Save" at bounding box center [882, 316] width 65 height 65
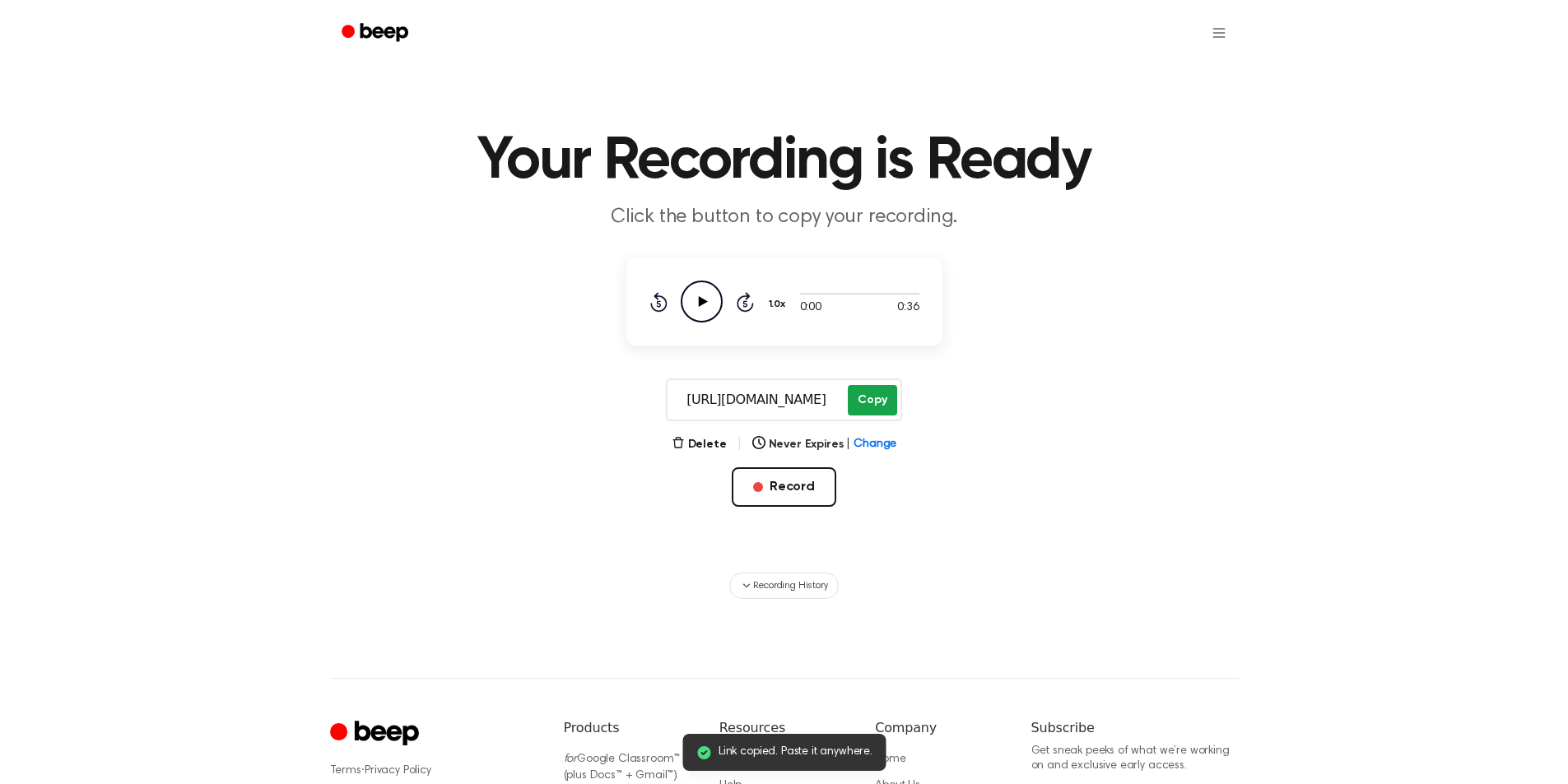
click at [858, 409] on button "Copy" at bounding box center [872, 400] width 49 height 30
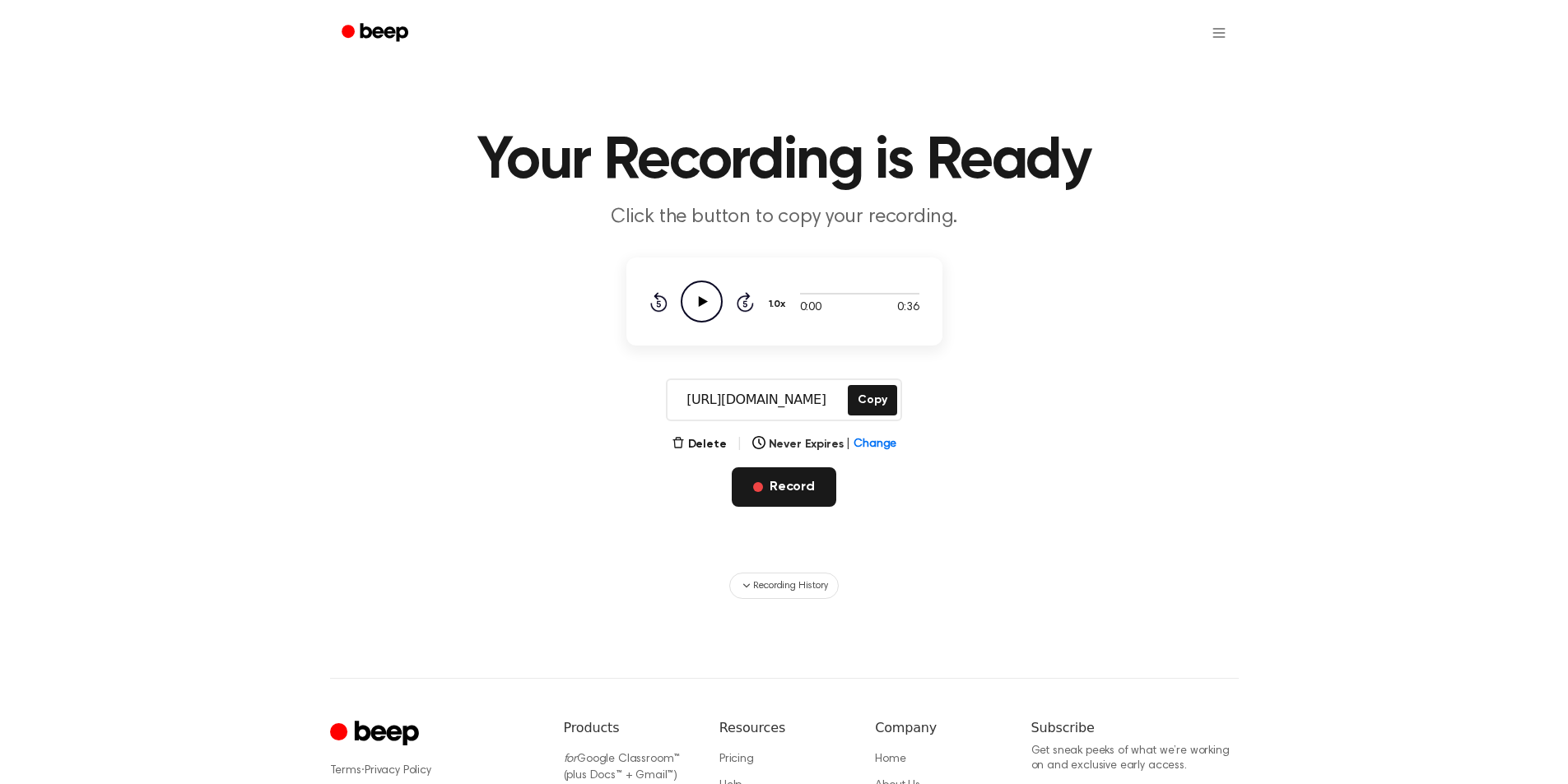
click at [771, 500] on button "Record" at bounding box center [784, 486] width 104 height 39
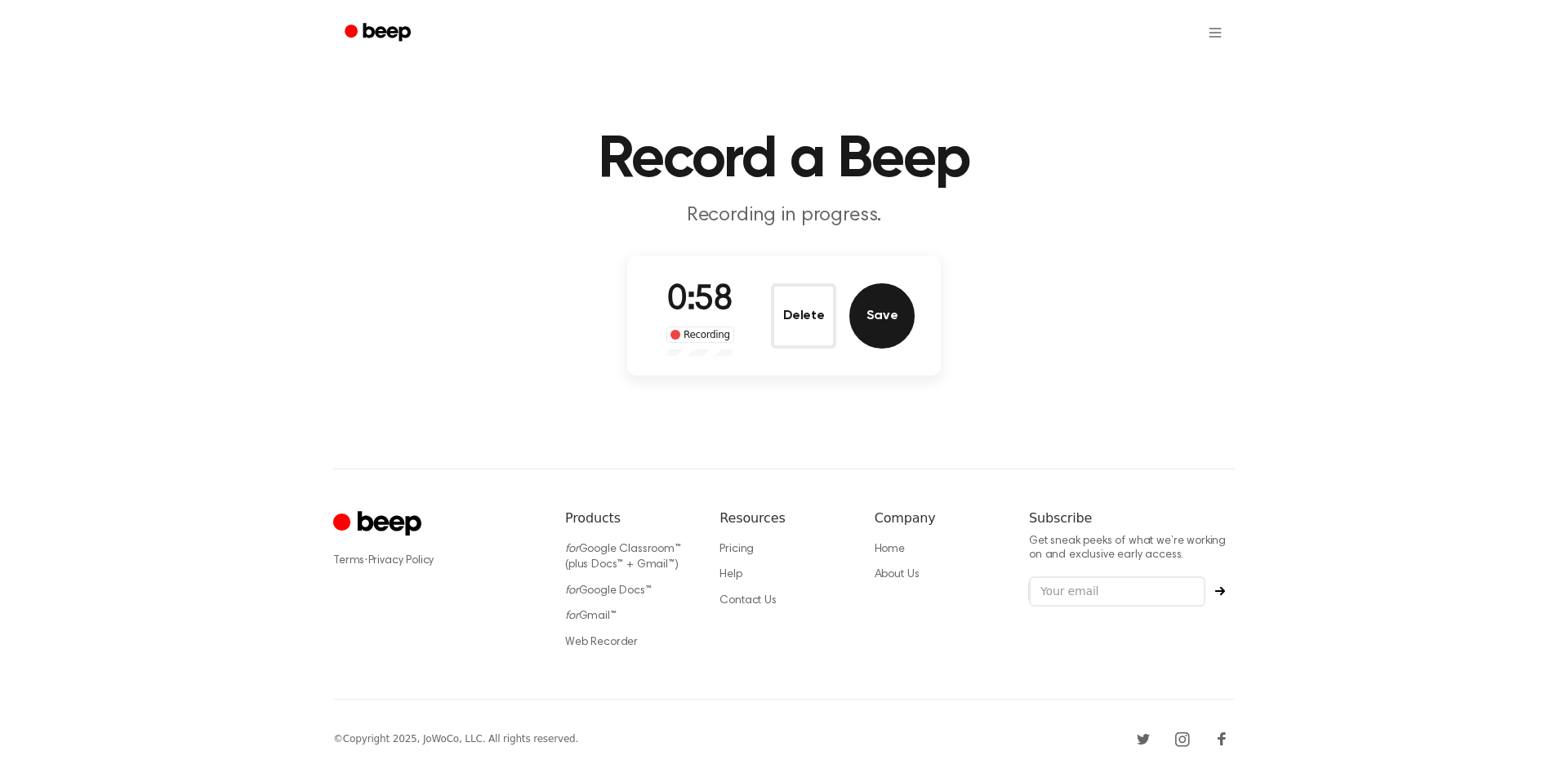
click at [872, 321] on button "Save" at bounding box center [882, 316] width 65 height 65
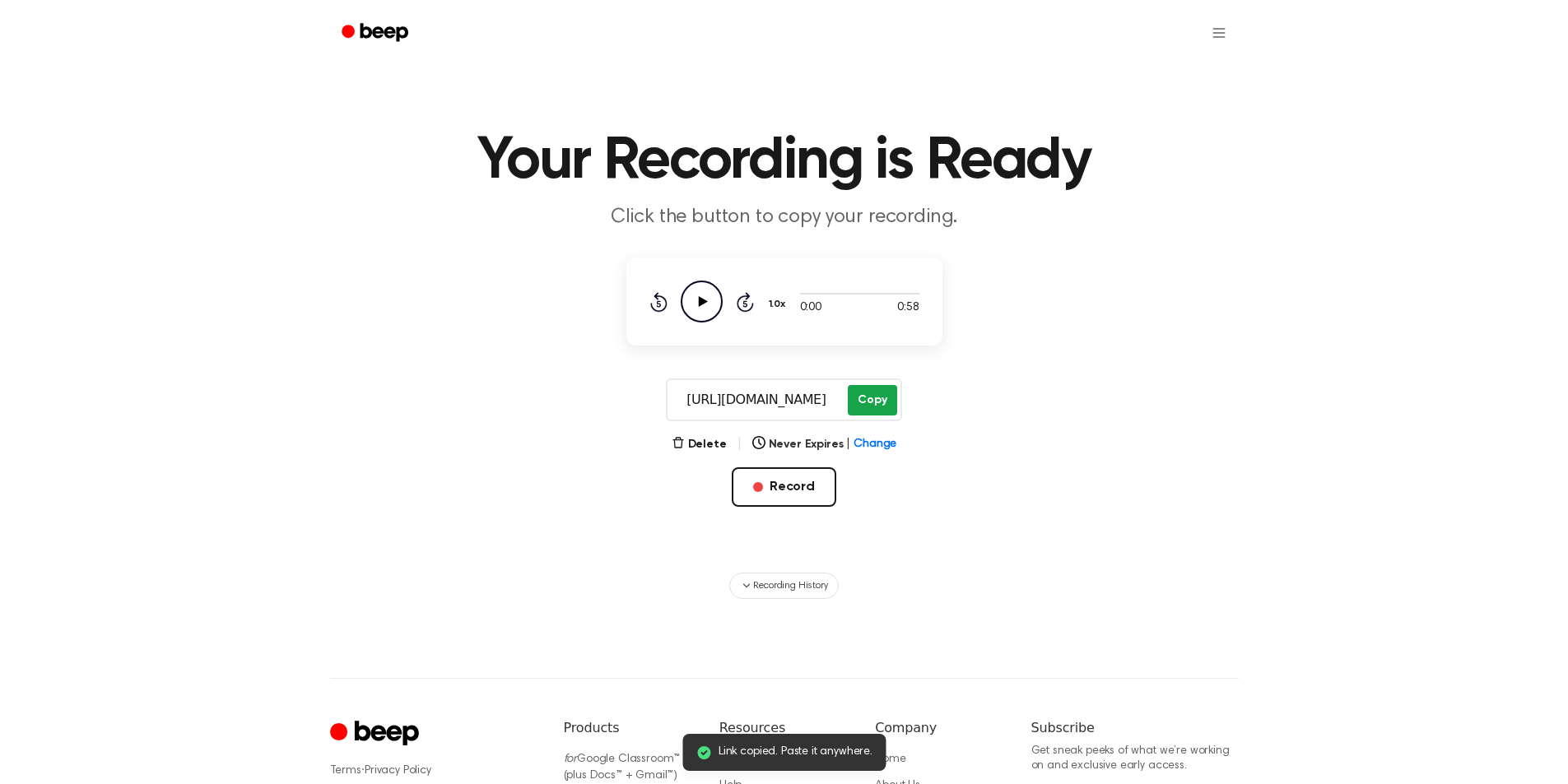
click at [866, 397] on button "Copy" at bounding box center [872, 400] width 49 height 30
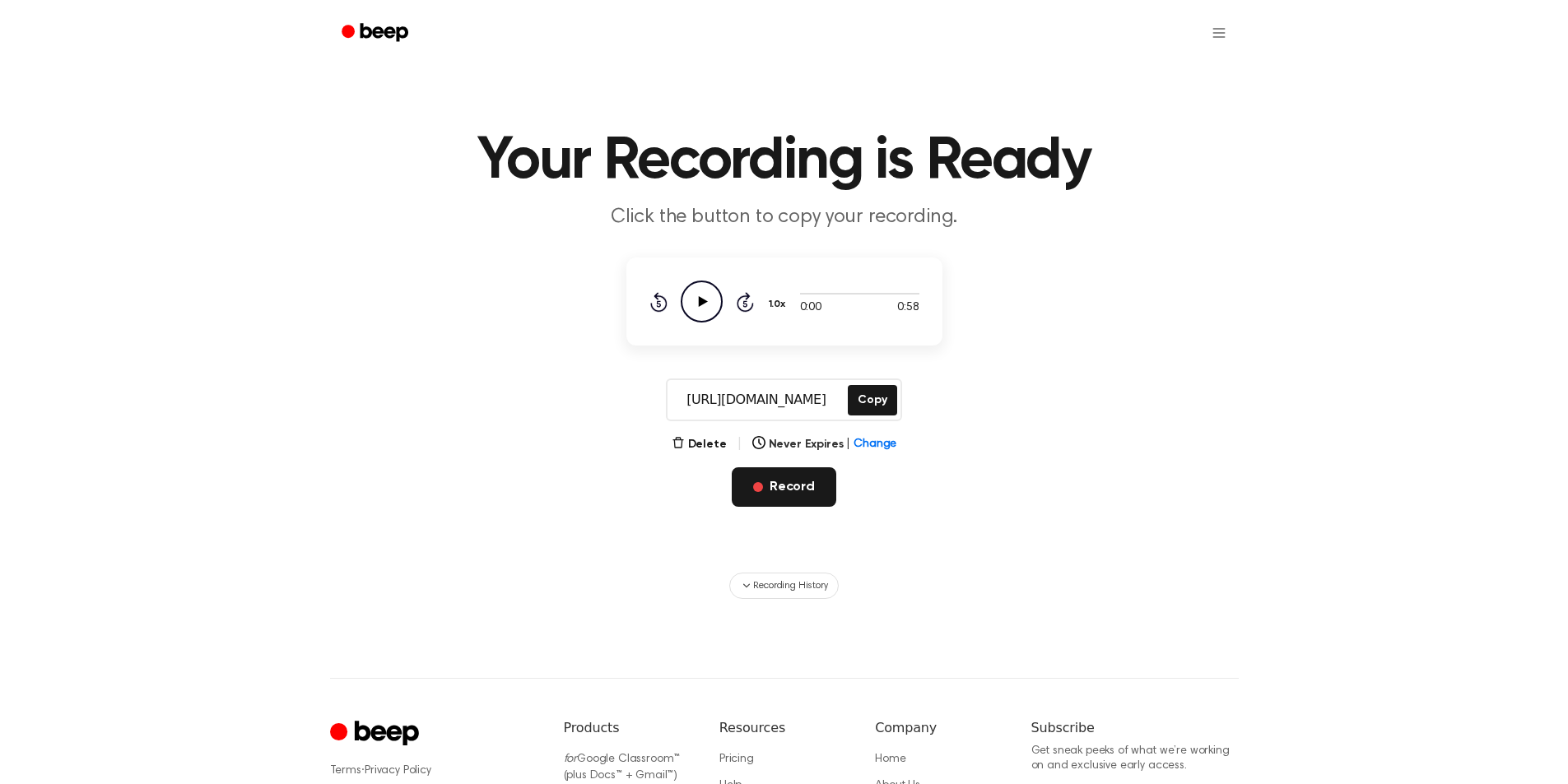
click at [779, 499] on button "Record" at bounding box center [784, 486] width 104 height 39
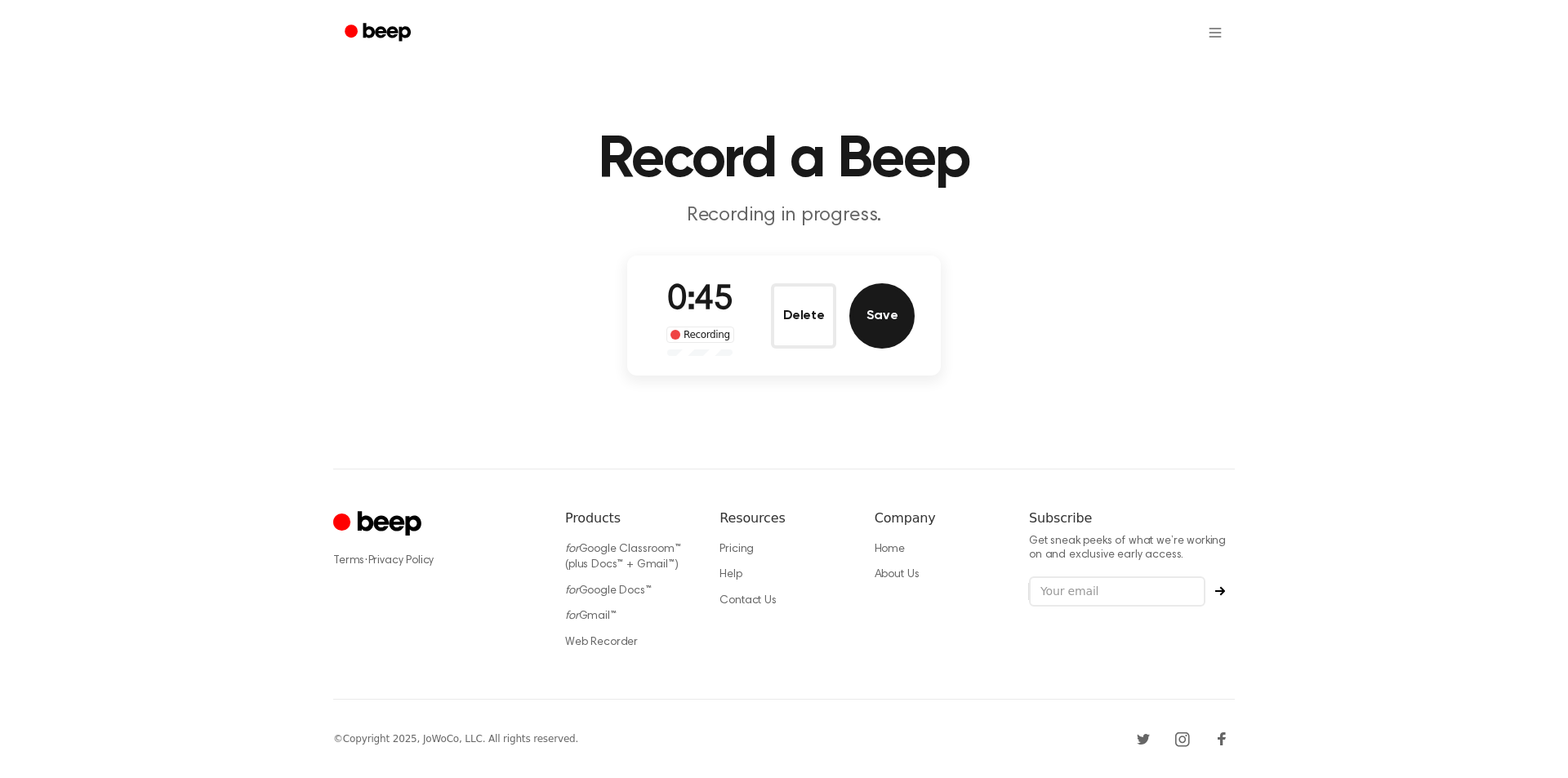
click at [868, 310] on button "Save" at bounding box center [882, 316] width 65 height 65
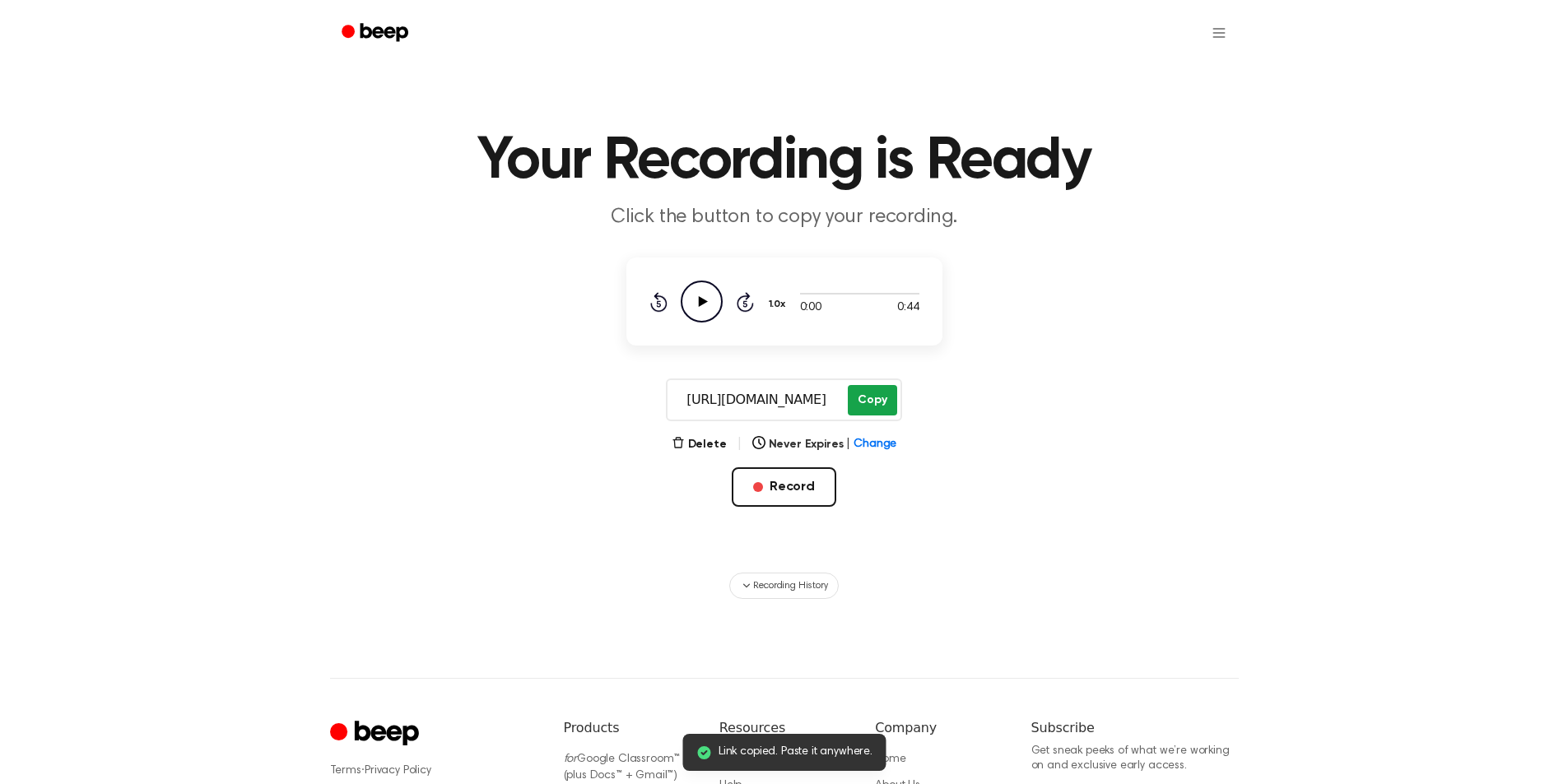
click at [860, 400] on button "Copy" at bounding box center [872, 400] width 49 height 30
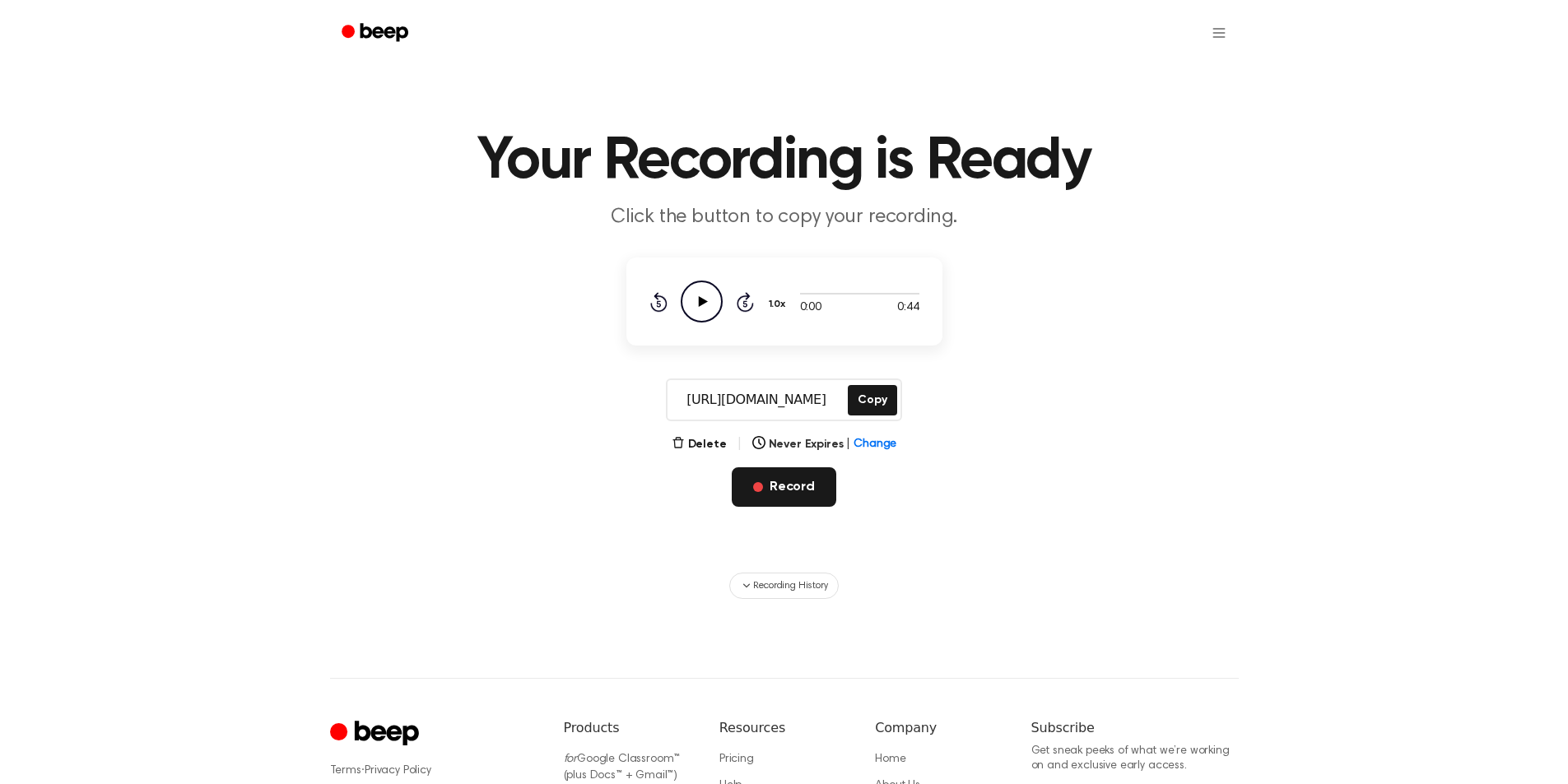
click at [786, 504] on button "Record" at bounding box center [784, 486] width 104 height 39
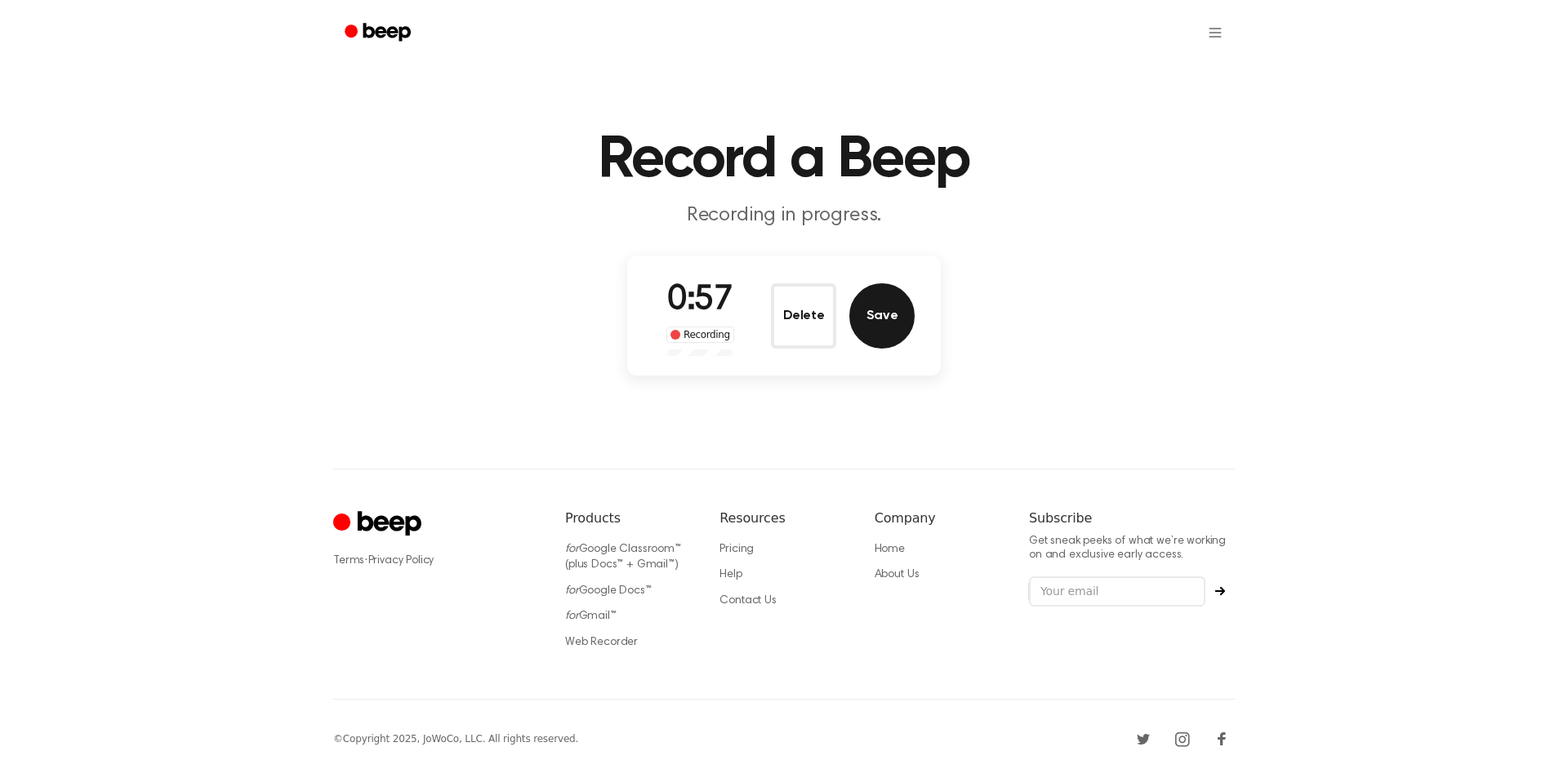
click at [895, 329] on button "Save" at bounding box center [882, 316] width 65 height 65
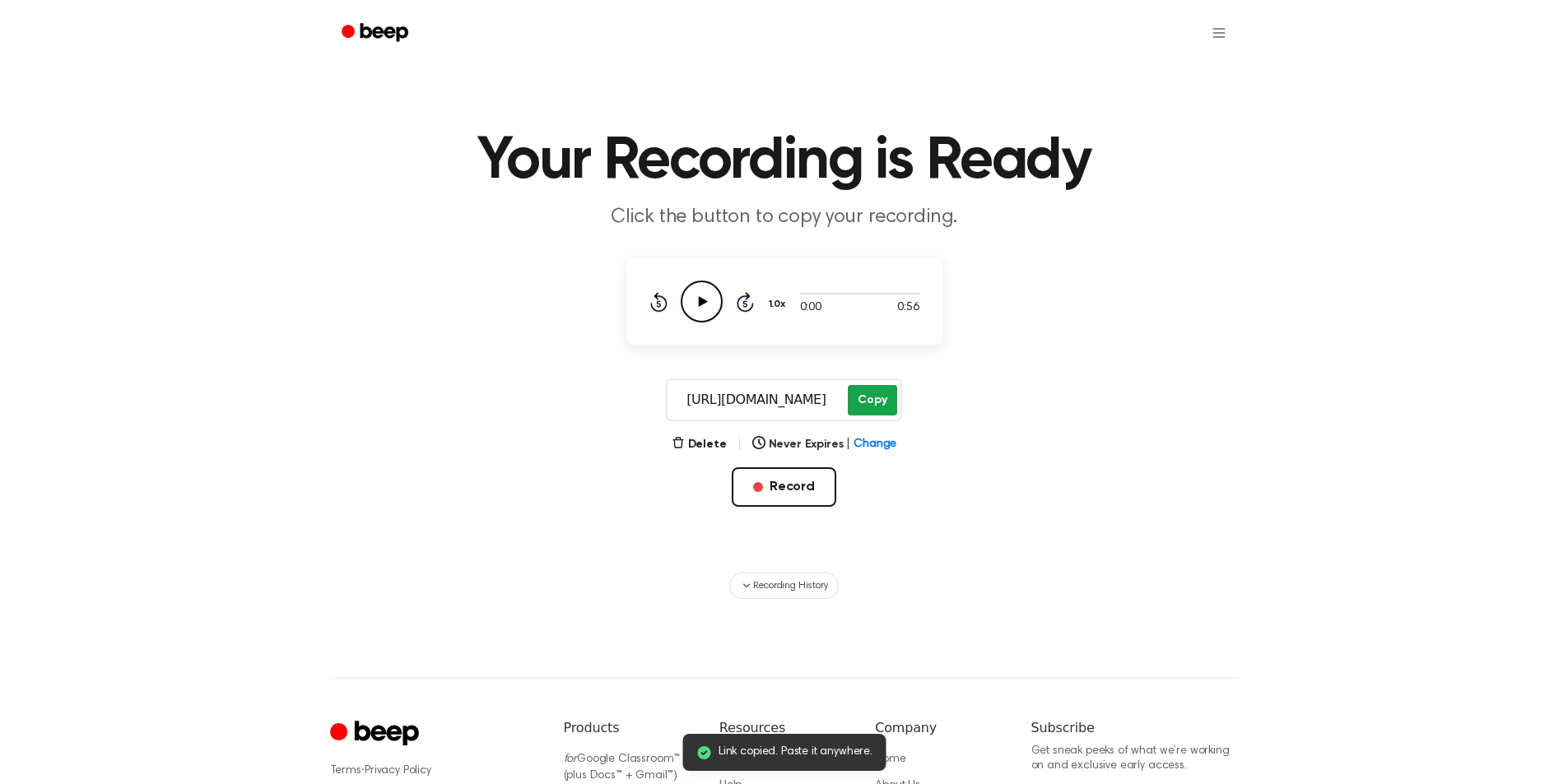
click at [860, 399] on button "Copy" at bounding box center [872, 400] width 49 height 30
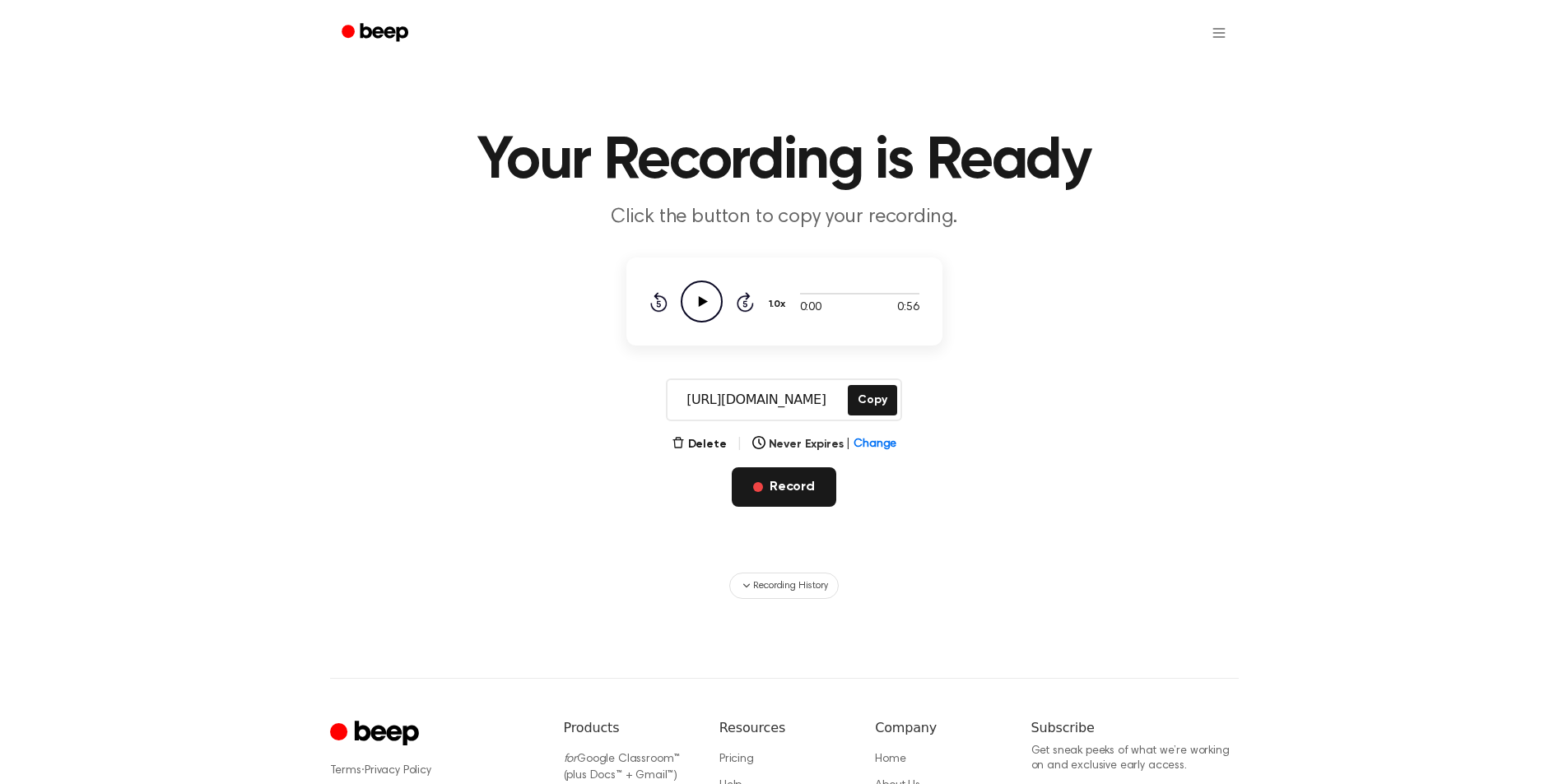
click at [795, 484] on button "Record" at bounding box center [784, 486] width 104 height 39
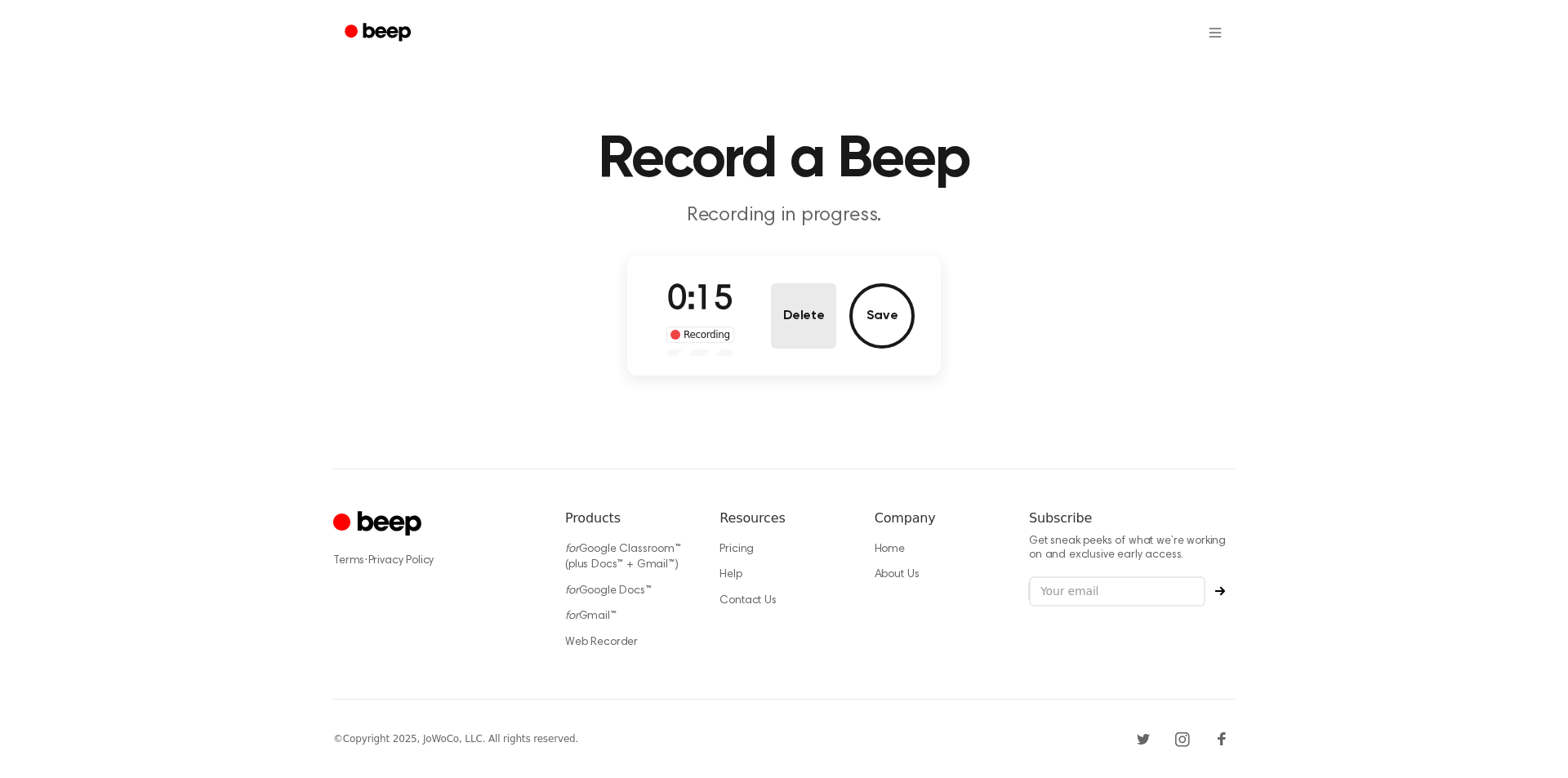
click at [799, 326] on button "Delete" at bounding box center [804, 316] width 65 height 65
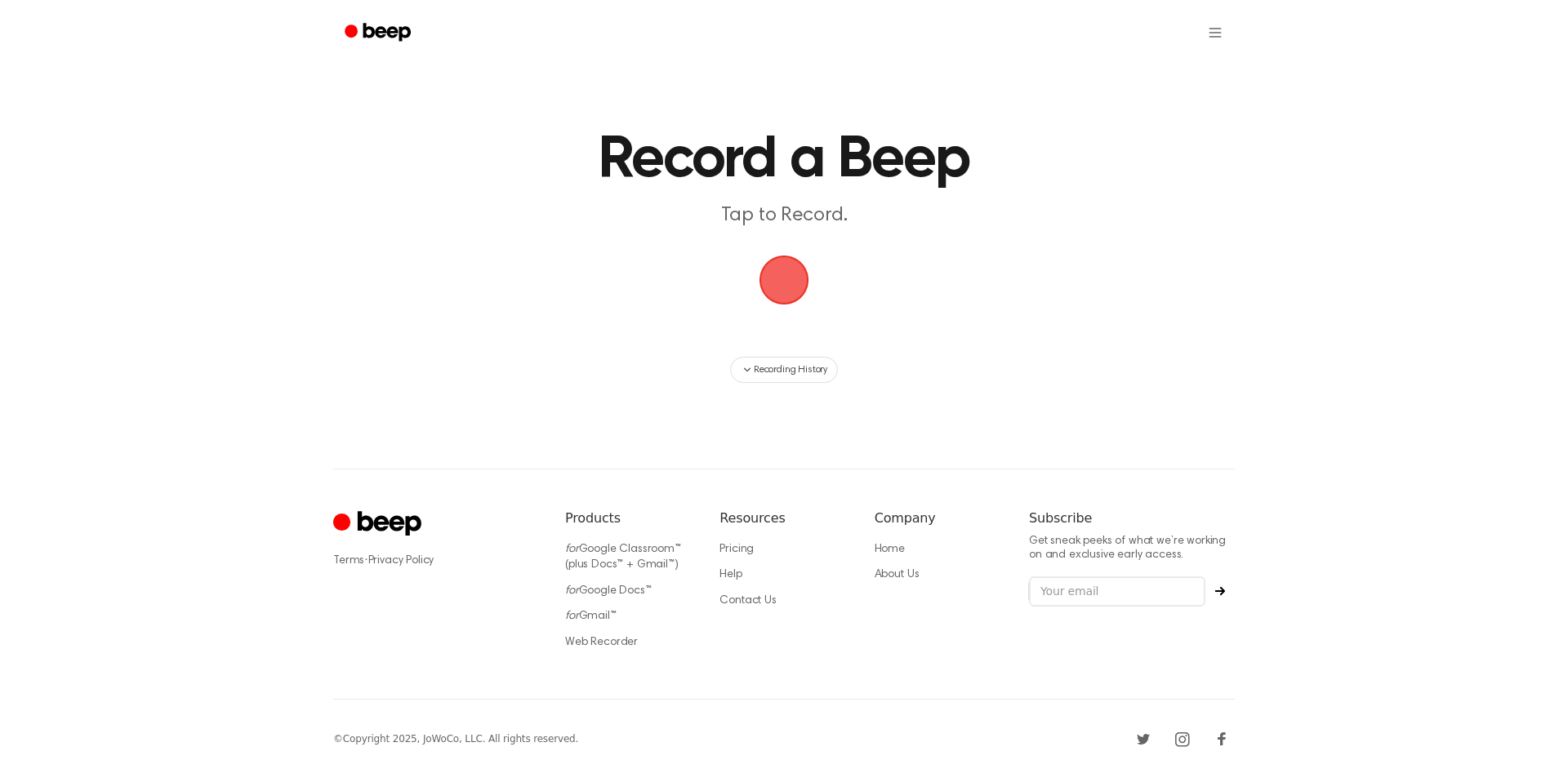
click at [780, 265] on span "button" at bounding box center [783, 280] width 46 height 46
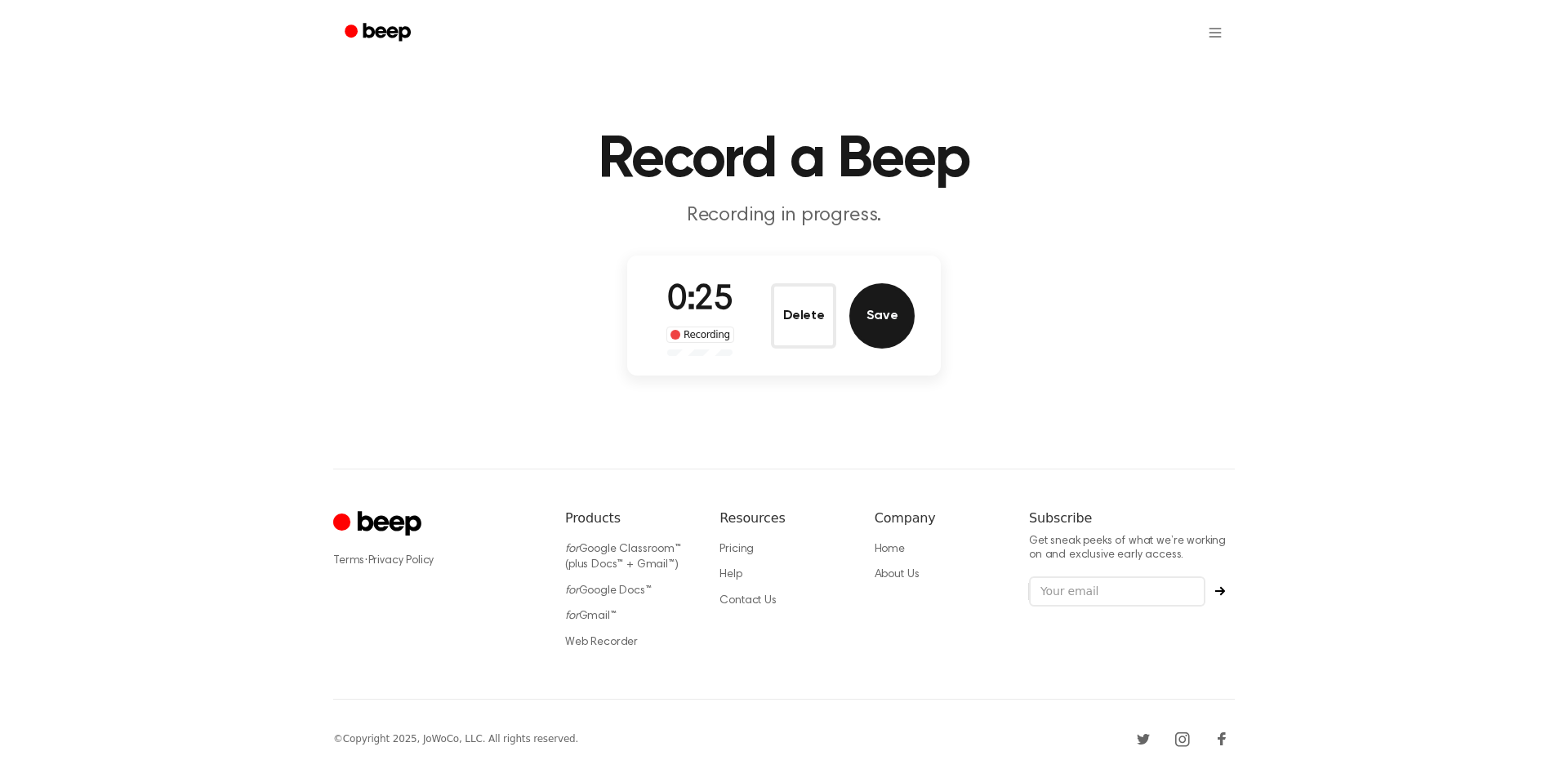
click at [880, 333] on button "Save" at bounding box center [882, 316] width 65 height 65
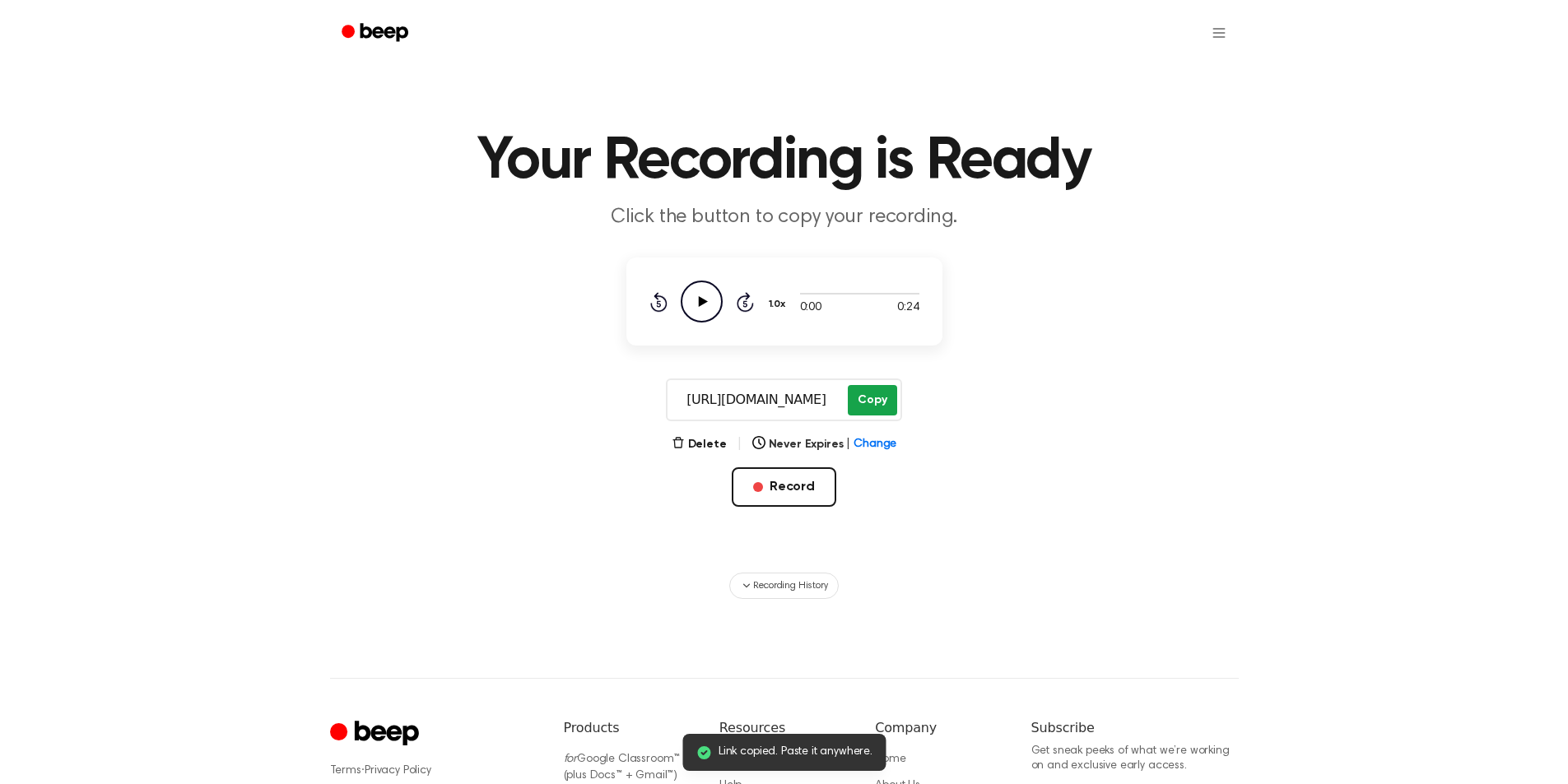
click at [877, 401] on button "Copy" at bounding box center [872, 400] width 49 height 30
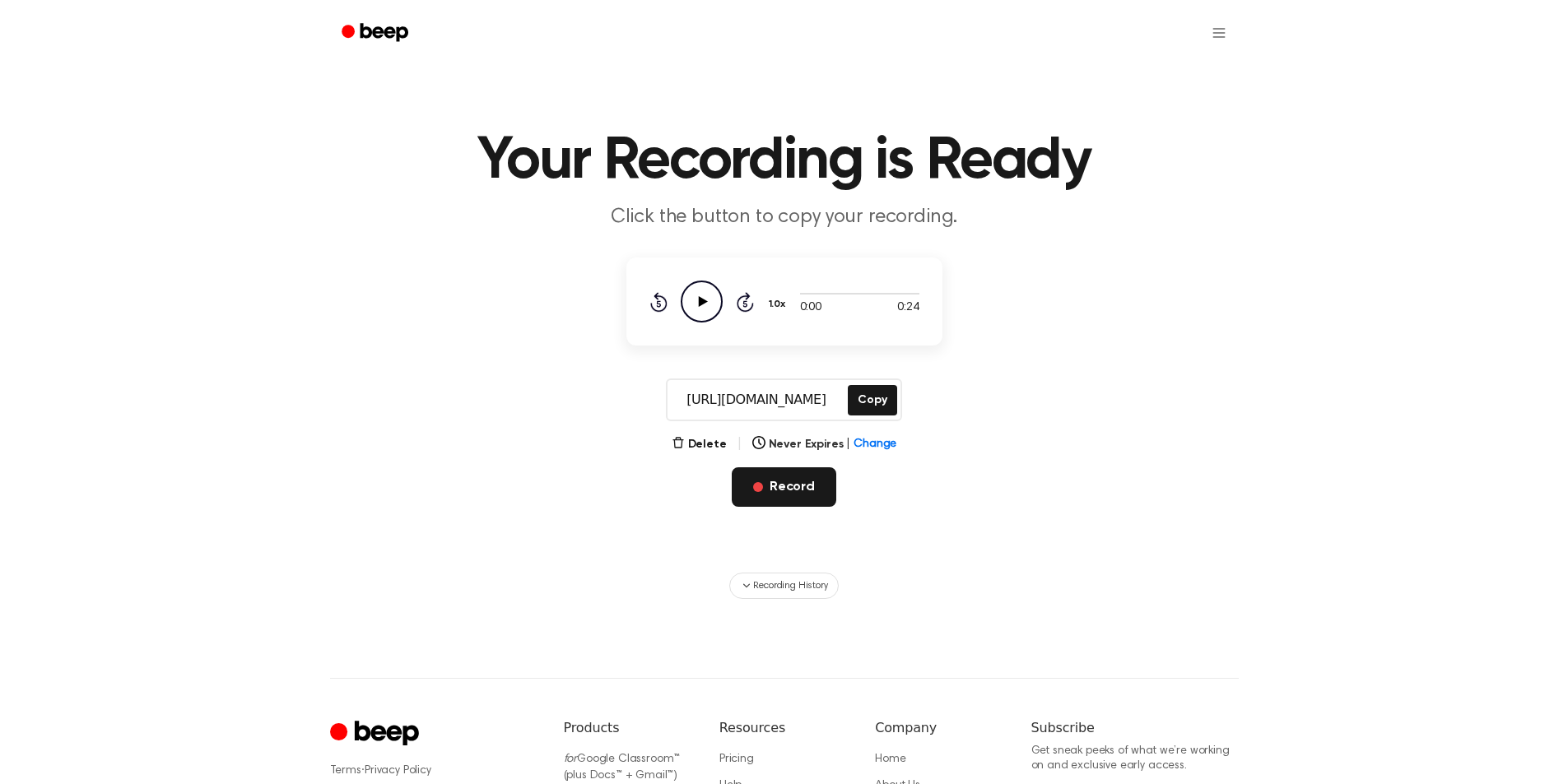
click at [795, 489] on button "Record" at bounding box center [784, 486] width 104 height 39
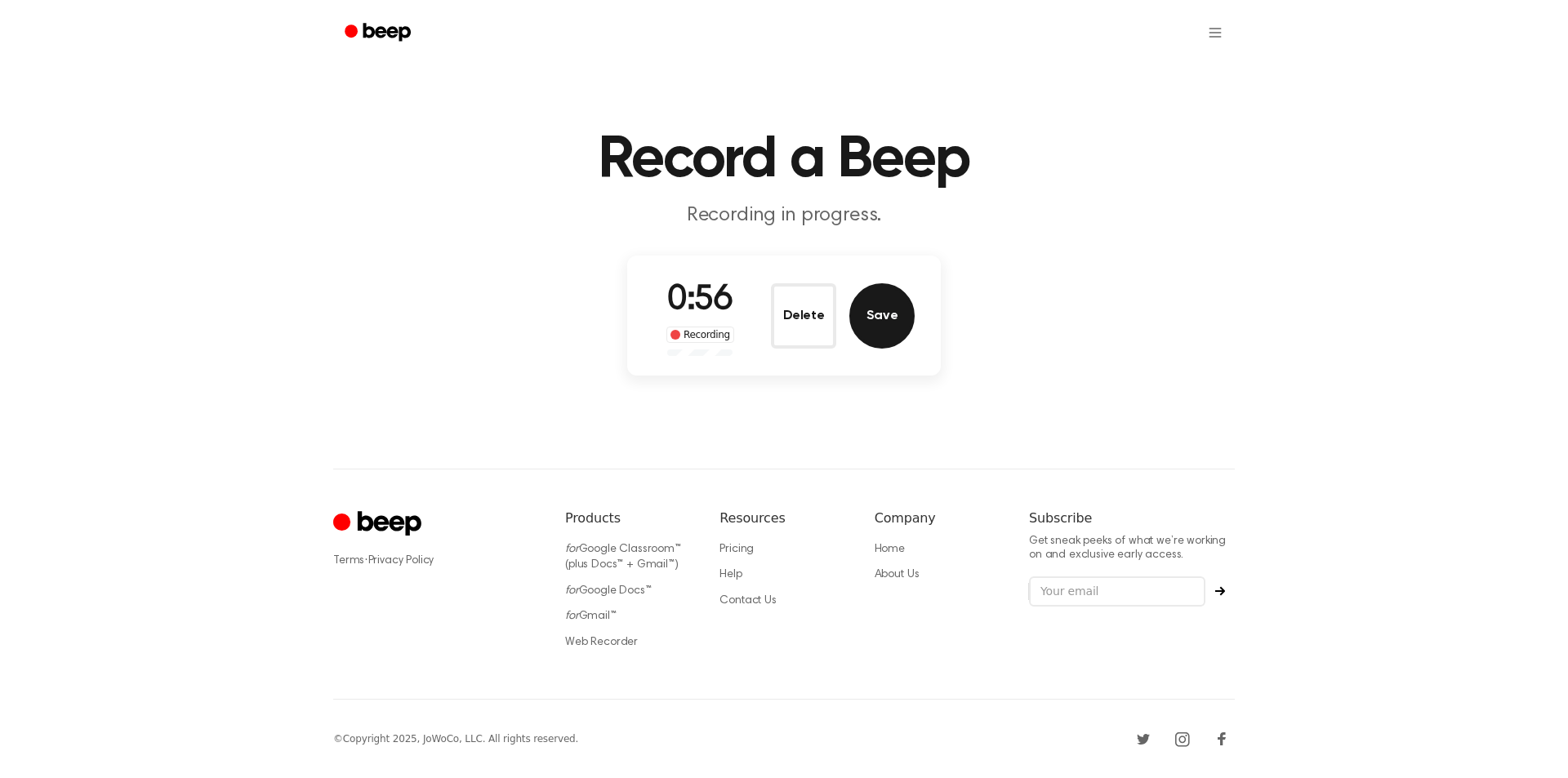
click at [882, 314] on button "Save" at bounding box center [882, 316] width 65 height 65
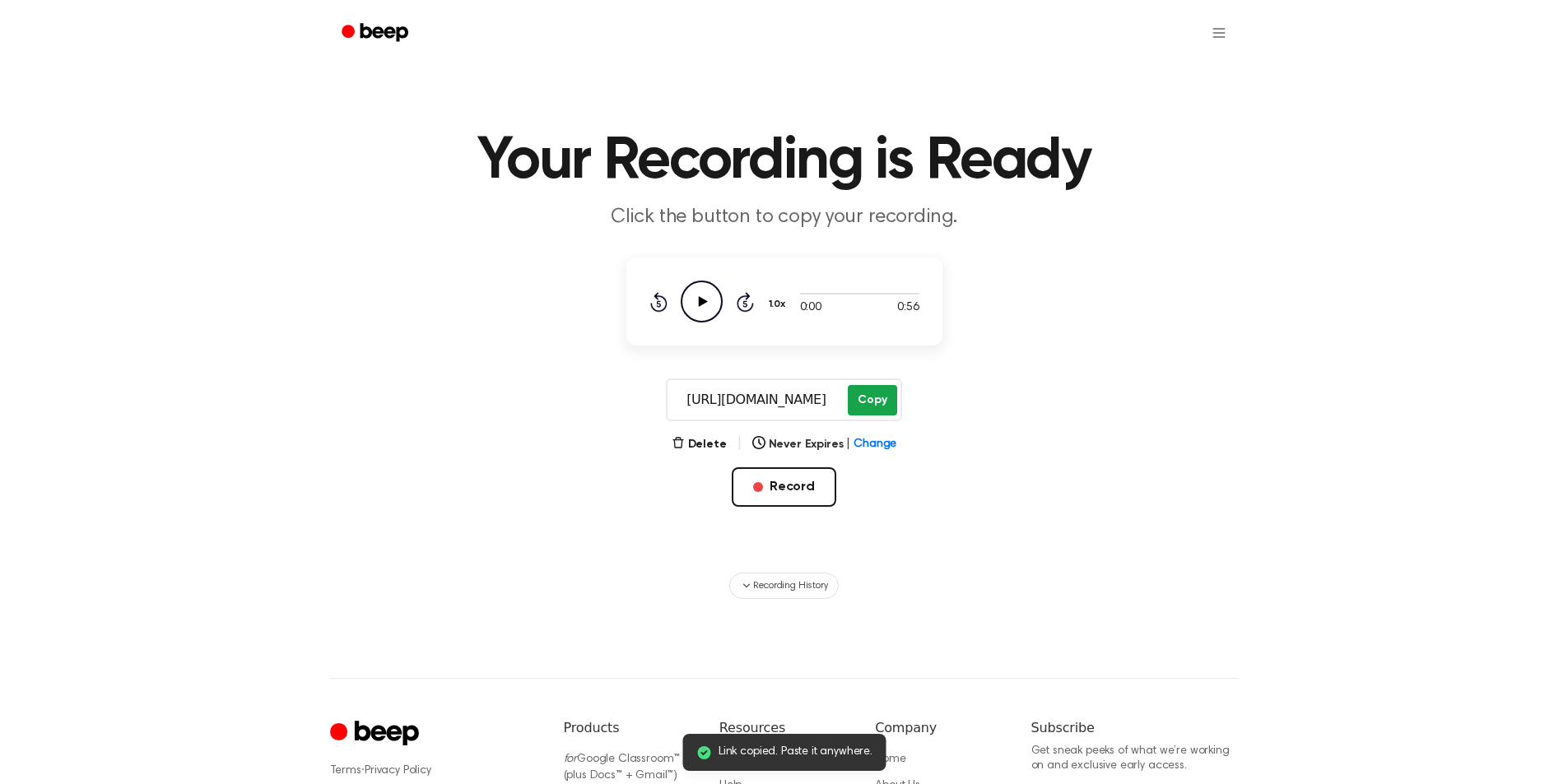
click at [879, 396] on button "Copy" at bounding box center [872, 400] width 49 height 30
click at [786, 464] on div "Delete | Never Expires | Change Record" at bounding box center [784, 497] width 316 height 125
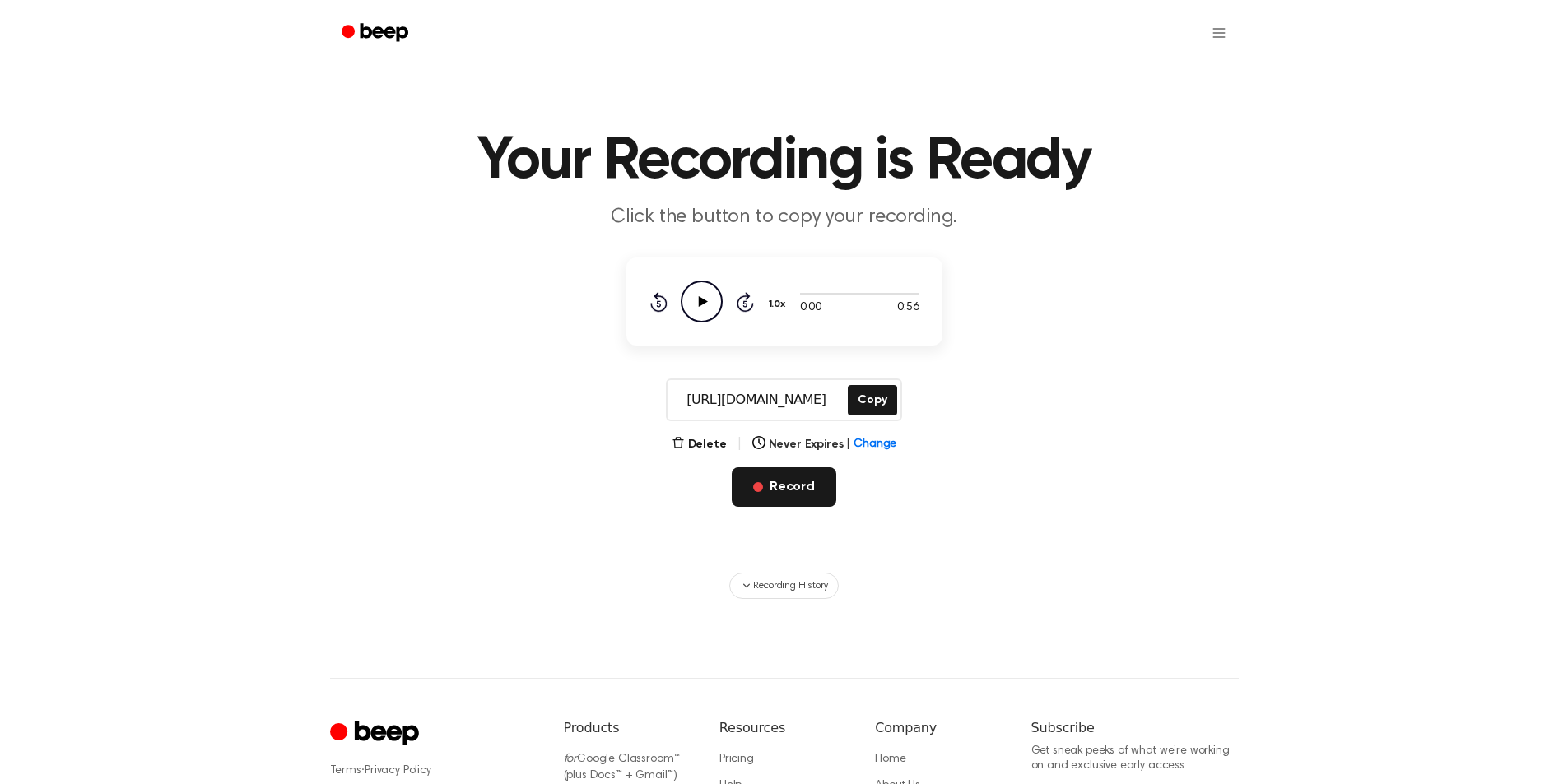
click at [780, 491] on button "Record" at bounding box center [784, 486] width 104 height 39
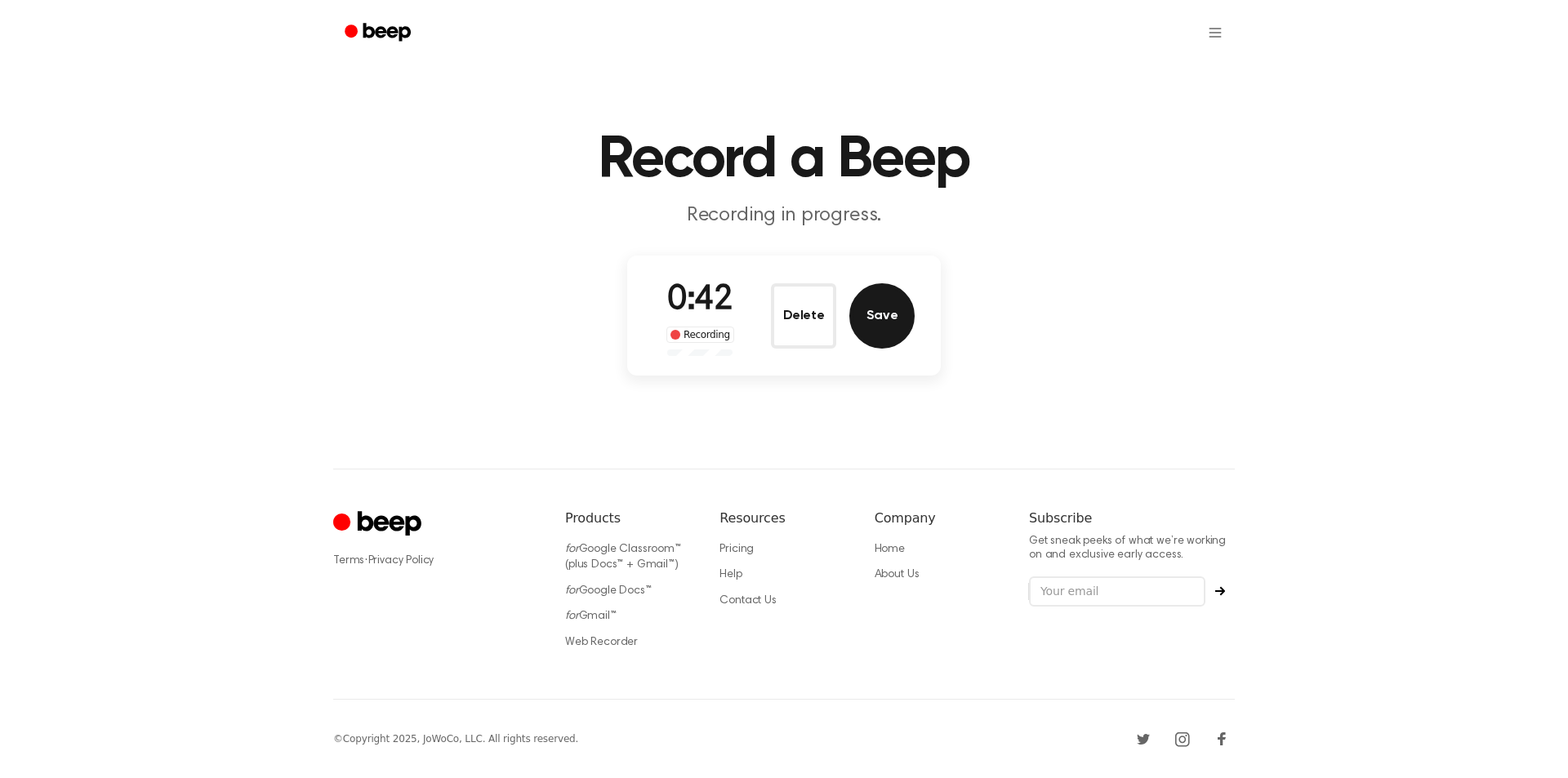
click at [890, 319] on button "Save" at bounding box center [882, 316] width 65 height 65
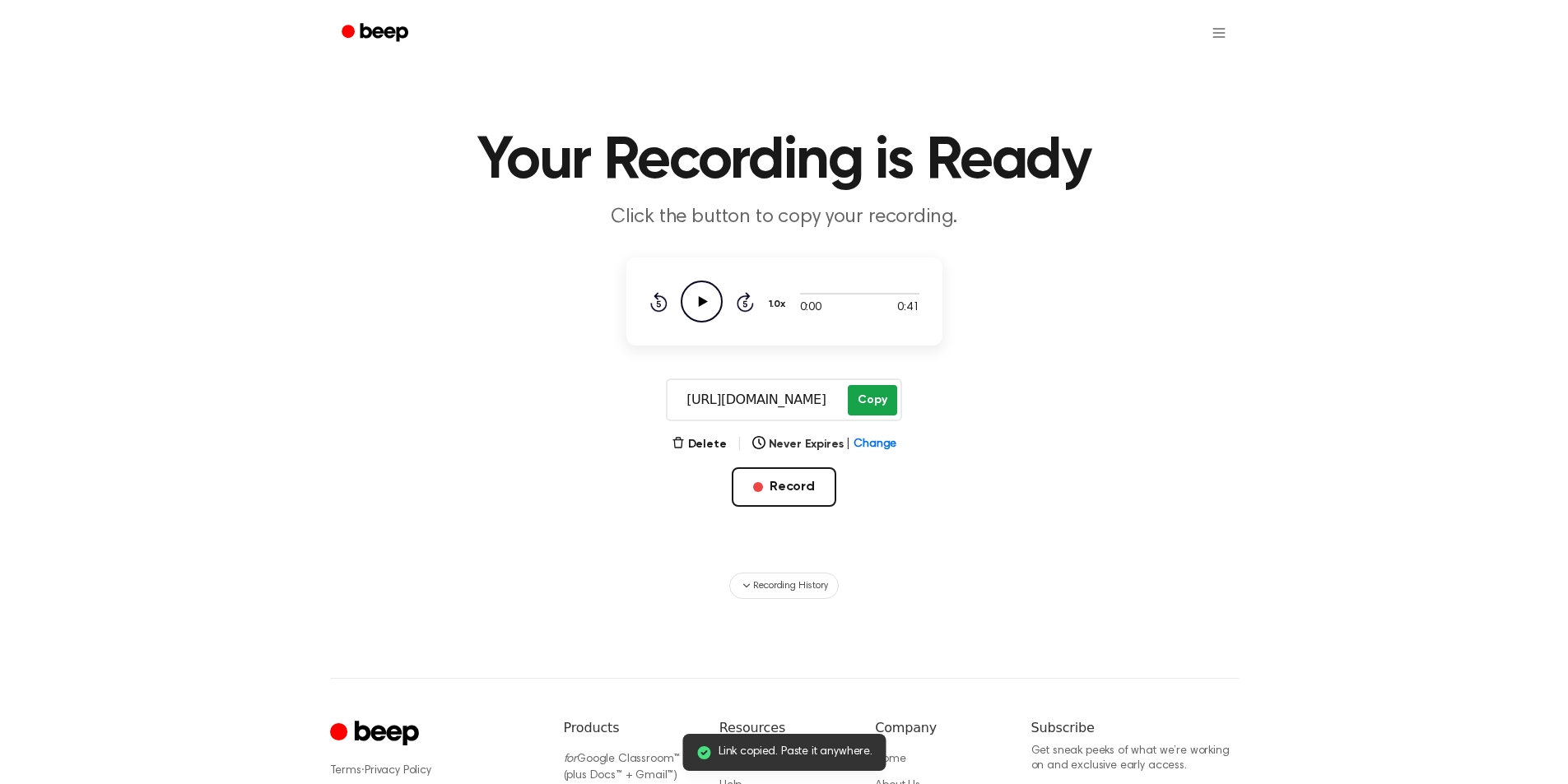
click at [896, 392] on button "Copy" at bounding box center [872, 400] width 49 height 30
